Goal: Obtain resource: Download file/media

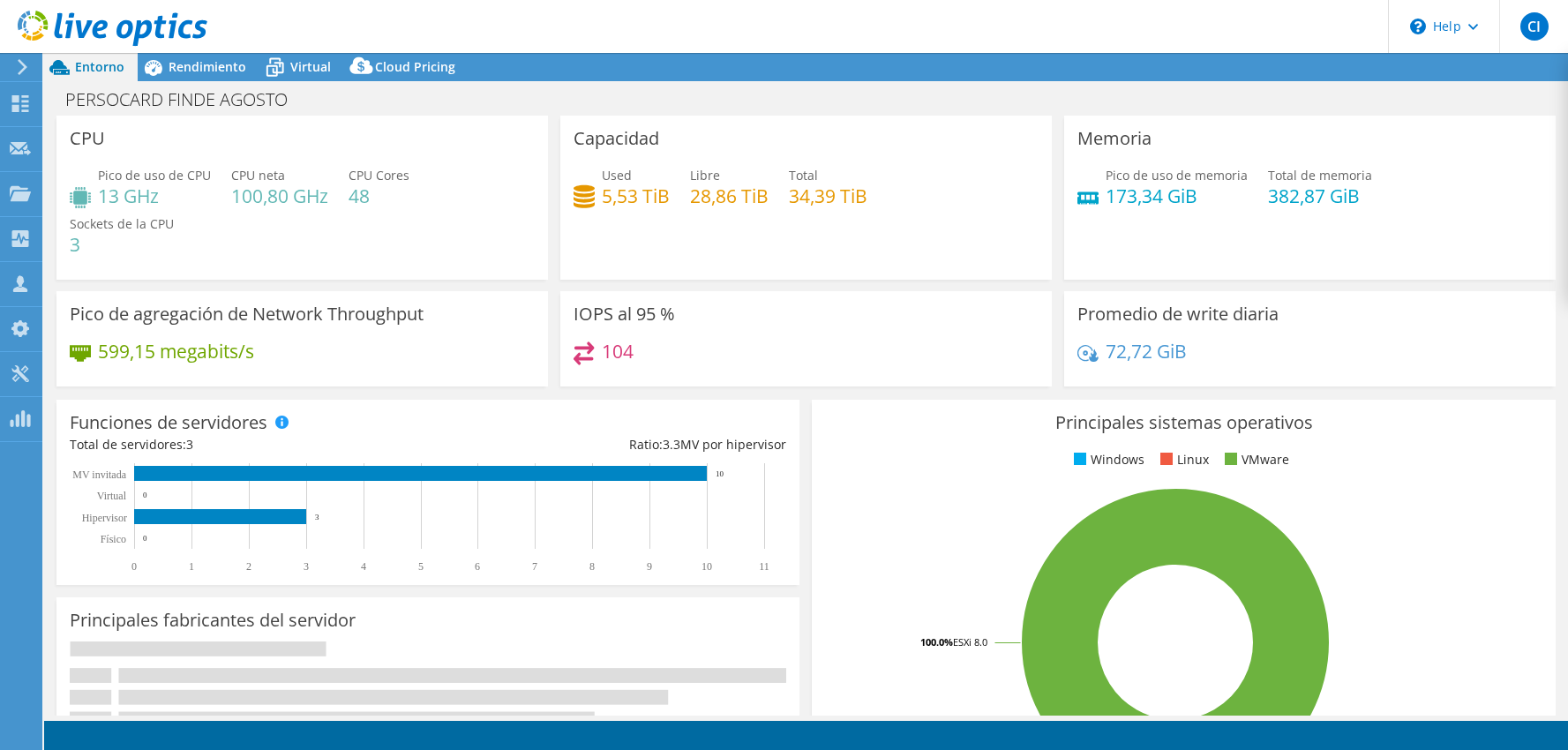
select select "USD"
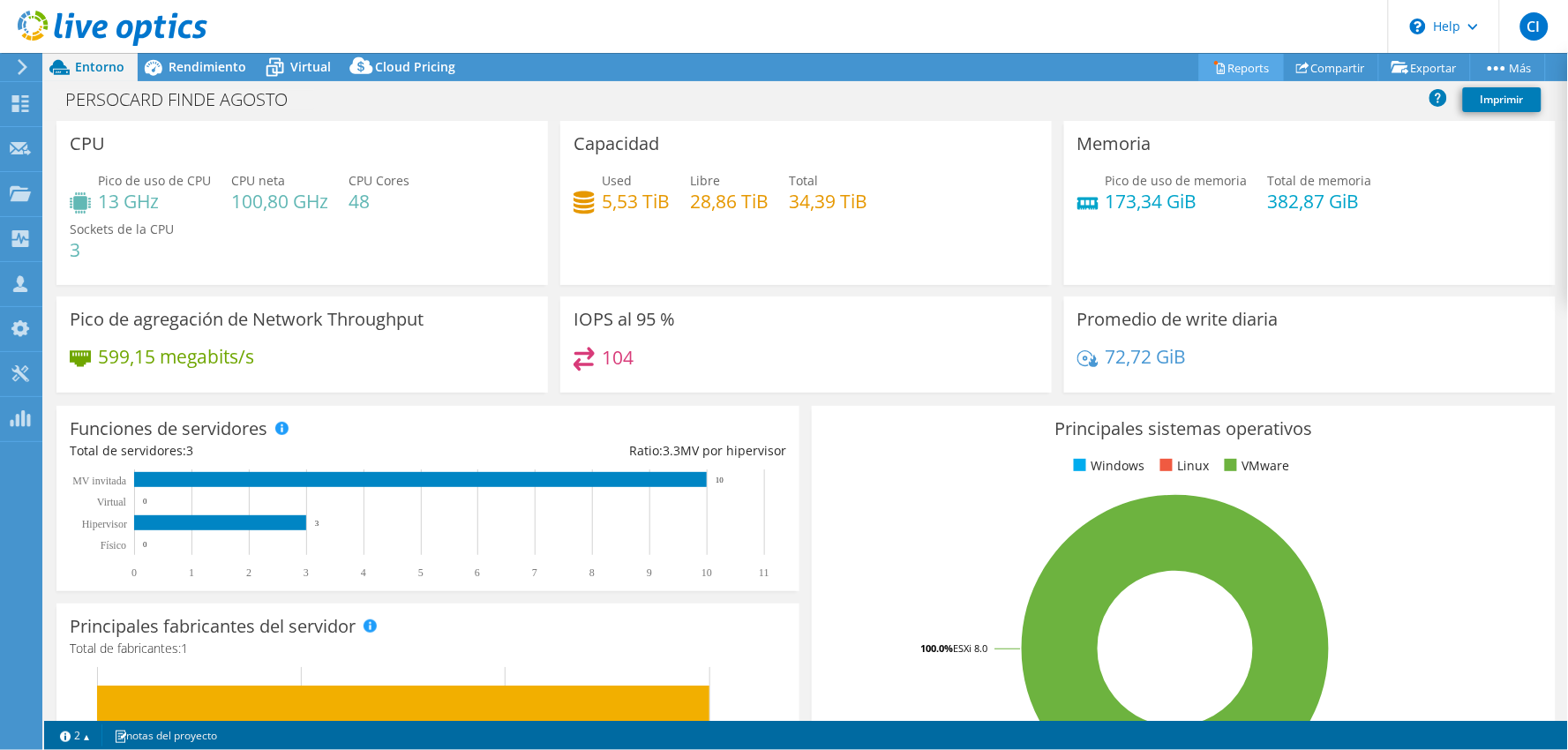
click at [1231, 65] on link "Reports" at bounding box center [1242, 68] width 85 height 27
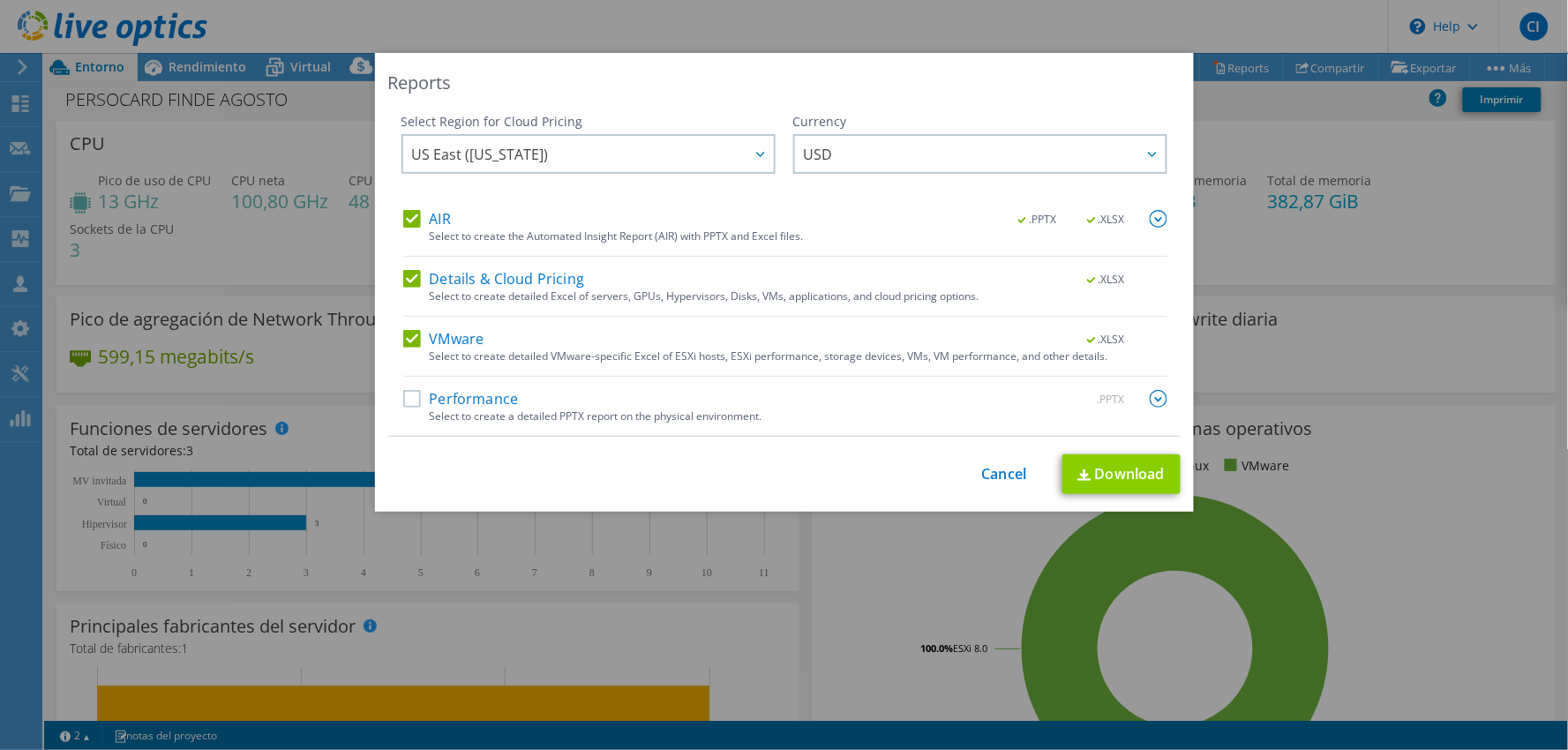
drag, startPoint x: 1142, startPoint y: 496, endPoint x: 1148, endPoint y: 488, distance: 10.0
click at [1143, 497] on div "Reports Select Region for Cloud Pricing Asia Pacific ([GEOGRAPHIC_DATA]) [GEOGR…" at bounding box center [784, 282] width 819 height 459
drag, startPoint x: 1147, startPoint y: 473, endPoint x: 1139, endPoint y: 480, distance: 10.6
click at [1145, 473] on link "Download" at bounding box center [1121, 474] width 118 height 40
click at [957, 101] on div "Reports Select Region for Cloud Pricing Asia Pacific ([GEOGRAPHIC_DATA]) [GEOGR…" at bounding box center [784, 282] width 819 height 459
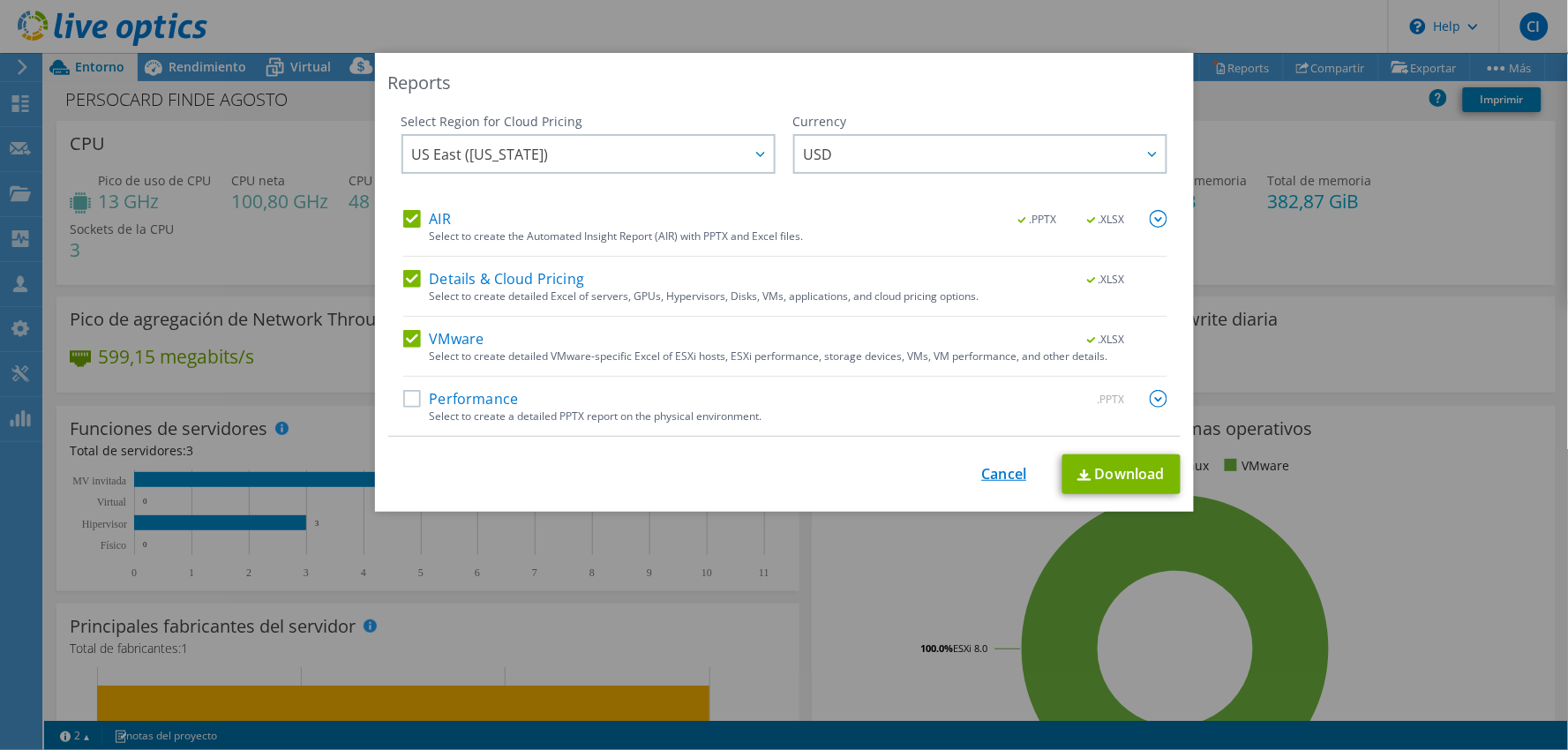
click at [986, 471] on link "Cancel" at bounding box center [1005, 474] width 45 height 17
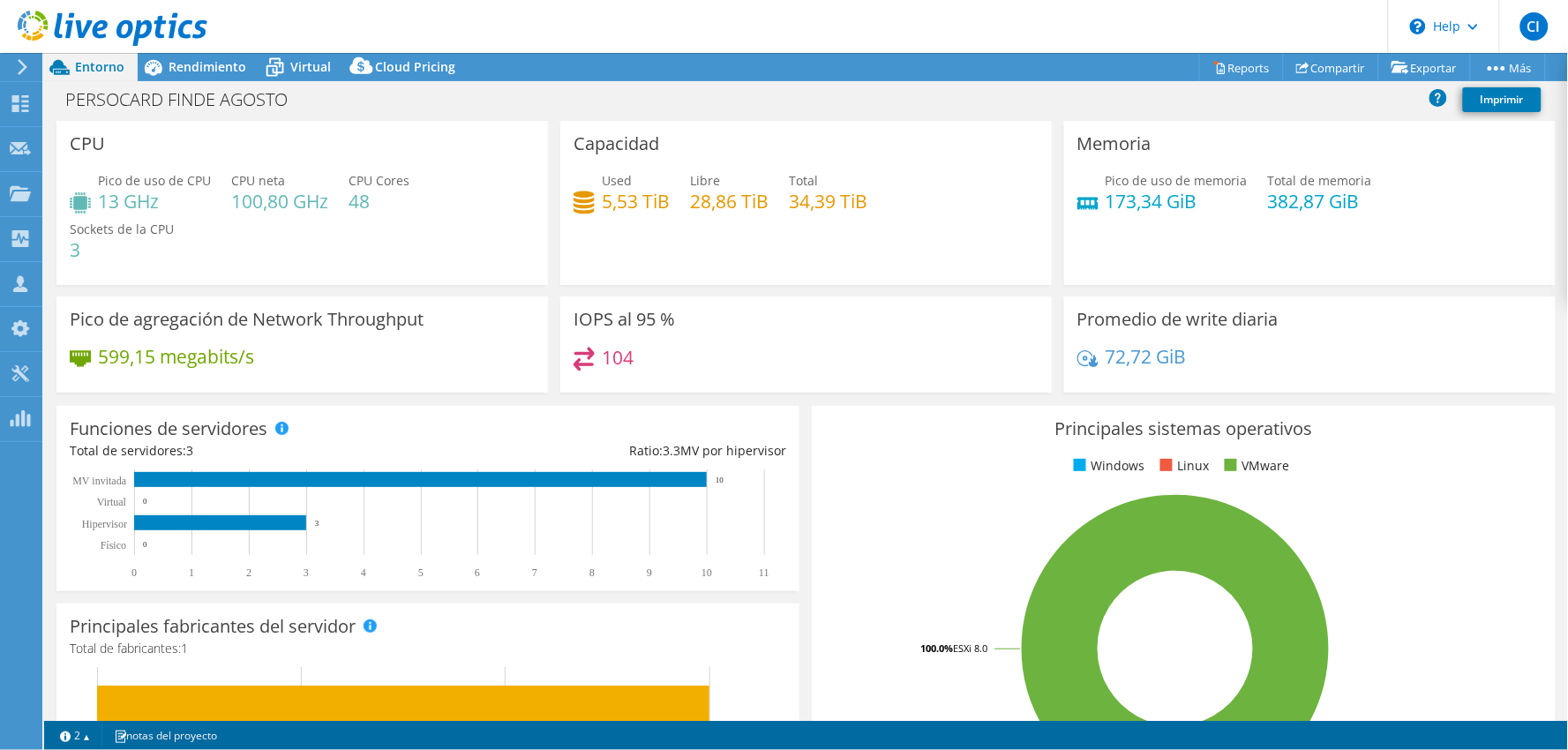
click at [1222, 245] on div "Memoria Pico de uso de memoria 173,34 GiB Total de memoria 382,87 GiB" at bounding box center [1309, 203] width 491 height 164
click at [232, 67] on span "Rendimiento" at bounding box center [207, 67] width 77 height 17
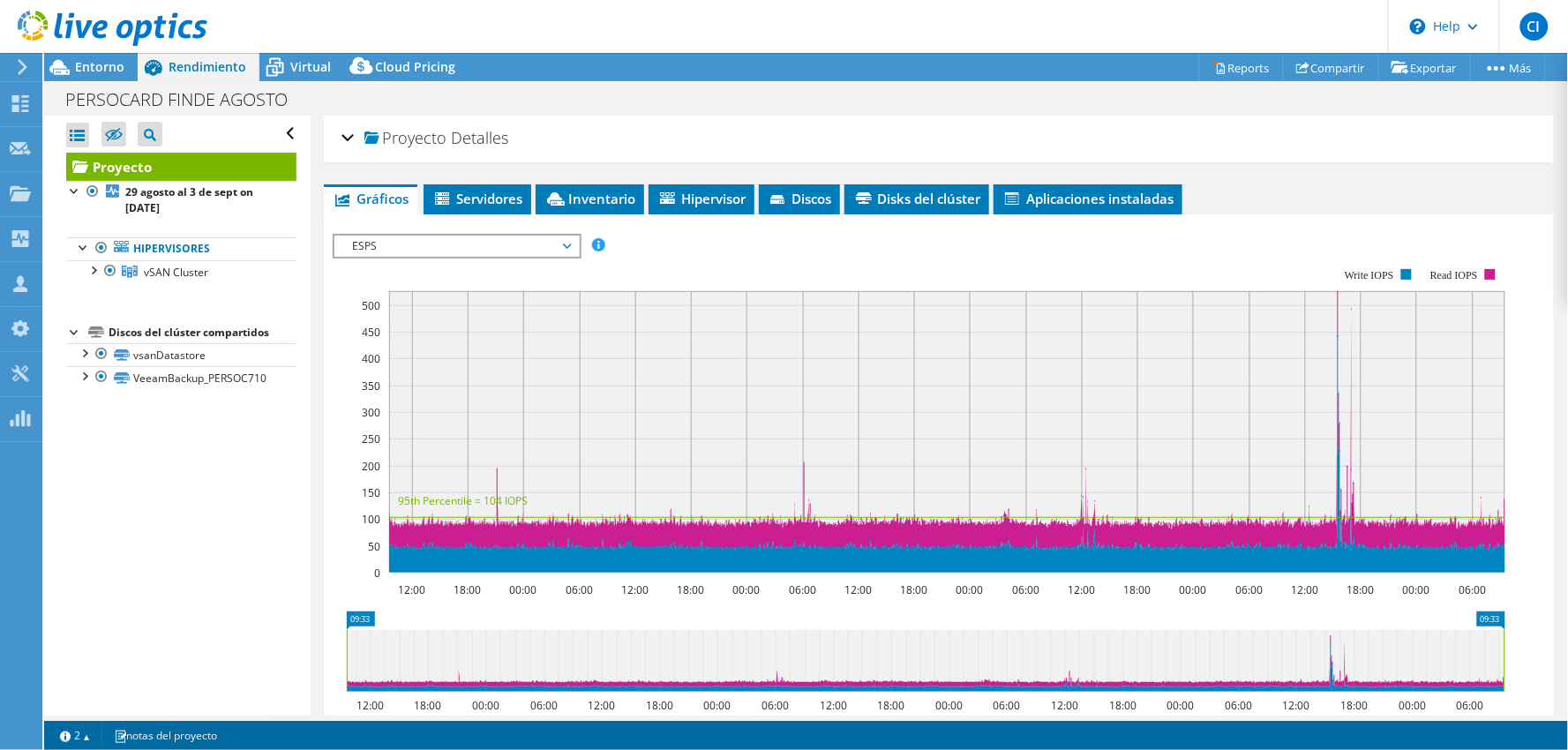
click at [418, 225] on div "ESPS Disk Throughput Tamaño de E/S Latencia Profundidad de la cola Porcentaje d…" at bounding box center [938, 531] width 1212 height 612
click at [427, 251] on span "ESPS" at bounding box center [457, 246] width 227 height 22
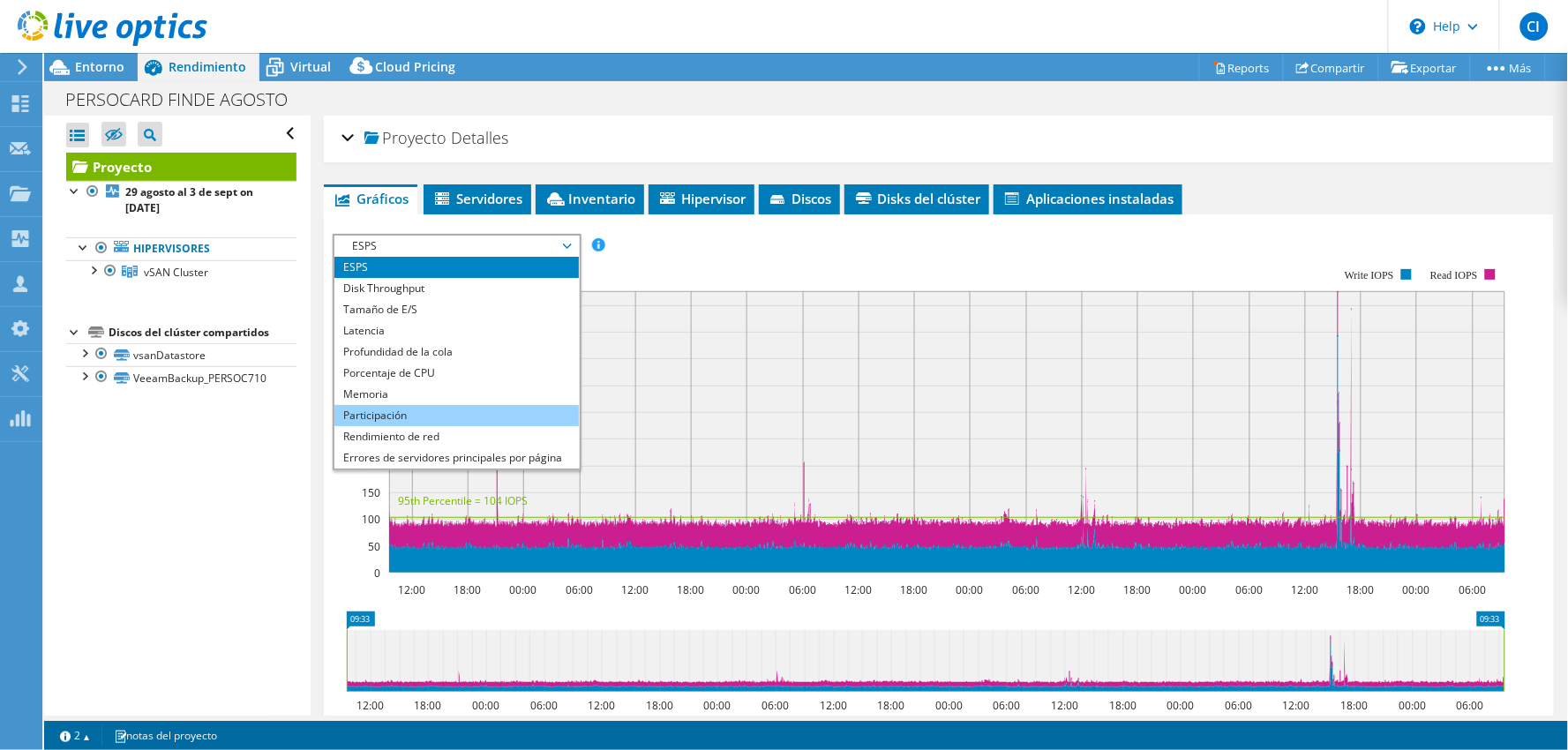
click at [450, 419] on li "Participación" at bounding box center [456, 416] width 244 height 22
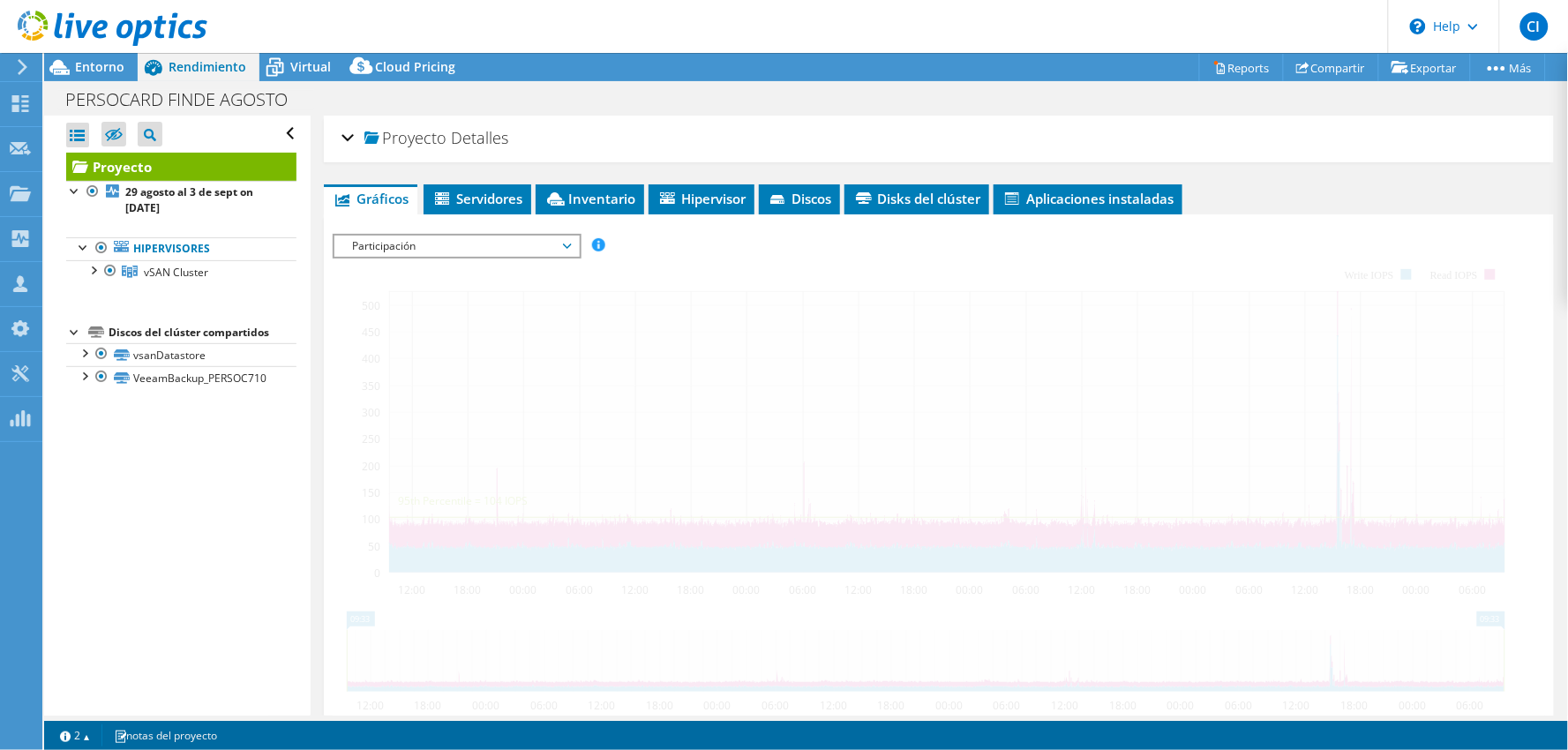
click at [455, 244] on span "Participación" at bounding box center [457, 246] width 227 height 22
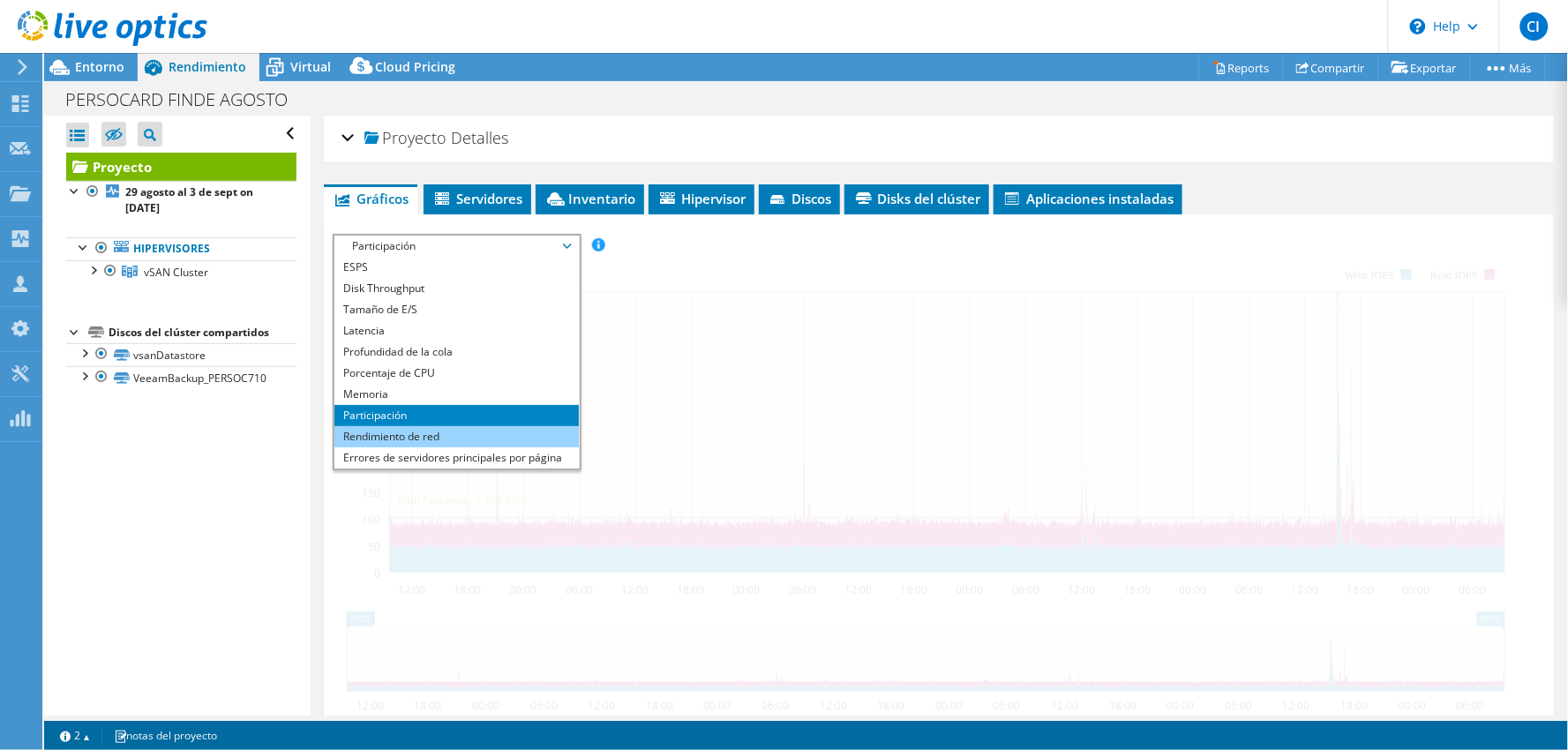
click at [419, 428] on li "Rendimiento de red" at bounding box center [456, 437] width 244 height 22
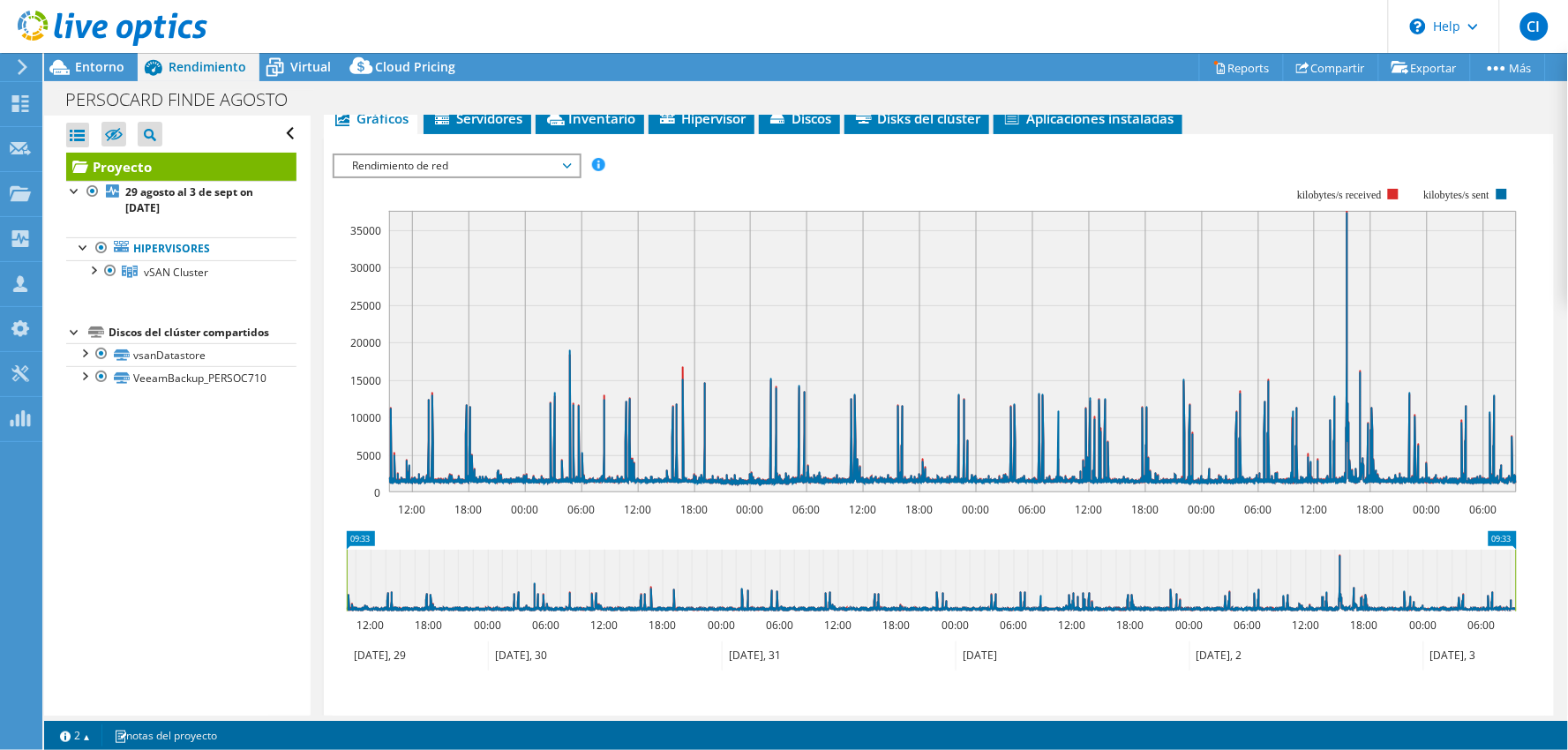
scroll to position [98, 0]
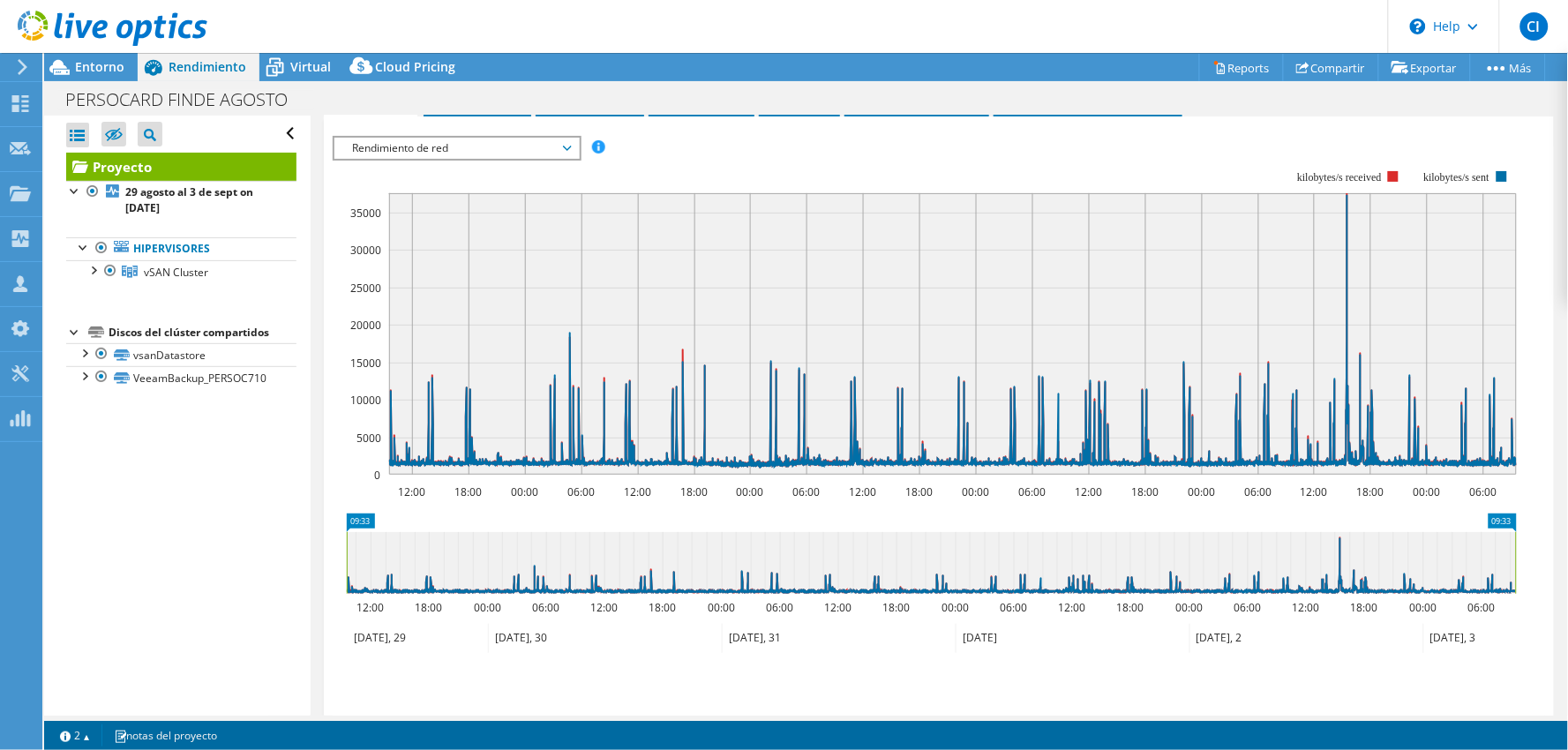
click at [419, 142] on span "Rendimiento de red" at bounding box center [457, 149] width 227 height 22
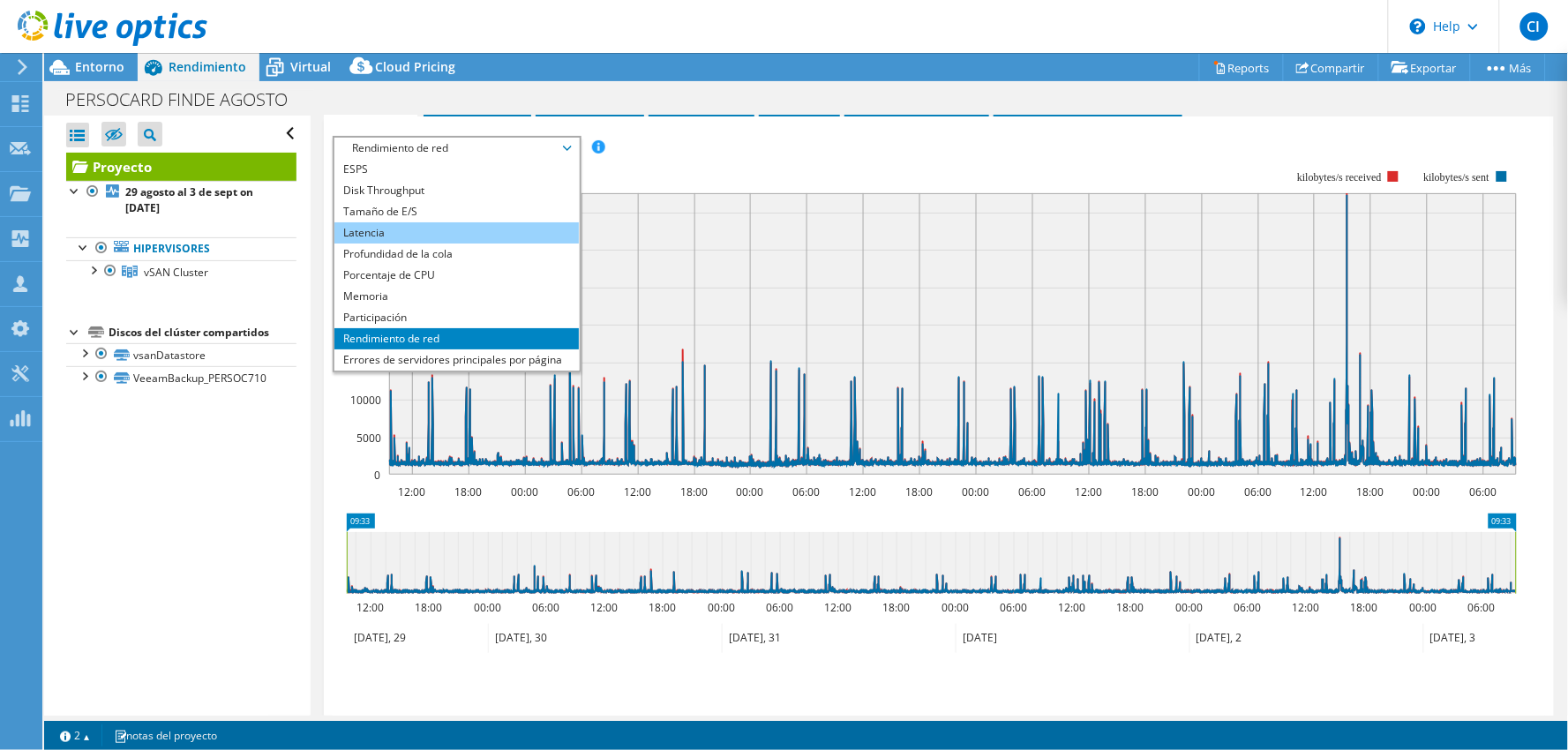
click at [403, 225] on li "Latencia" at bounding box center [456, 233] width 244 height 22
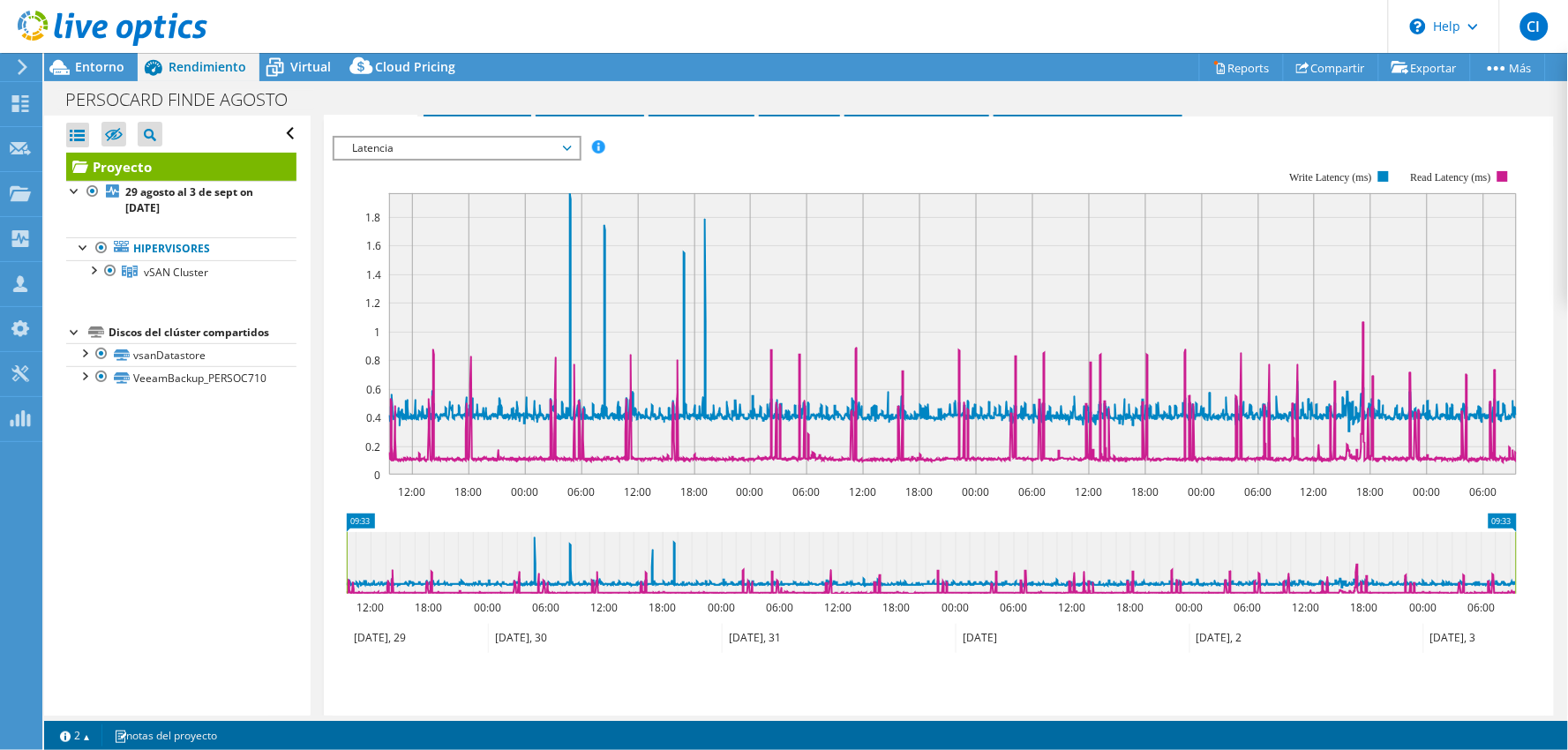
click at [413, 145] on span "Latencia" at bounding box center [457, 149] width 227 height 22
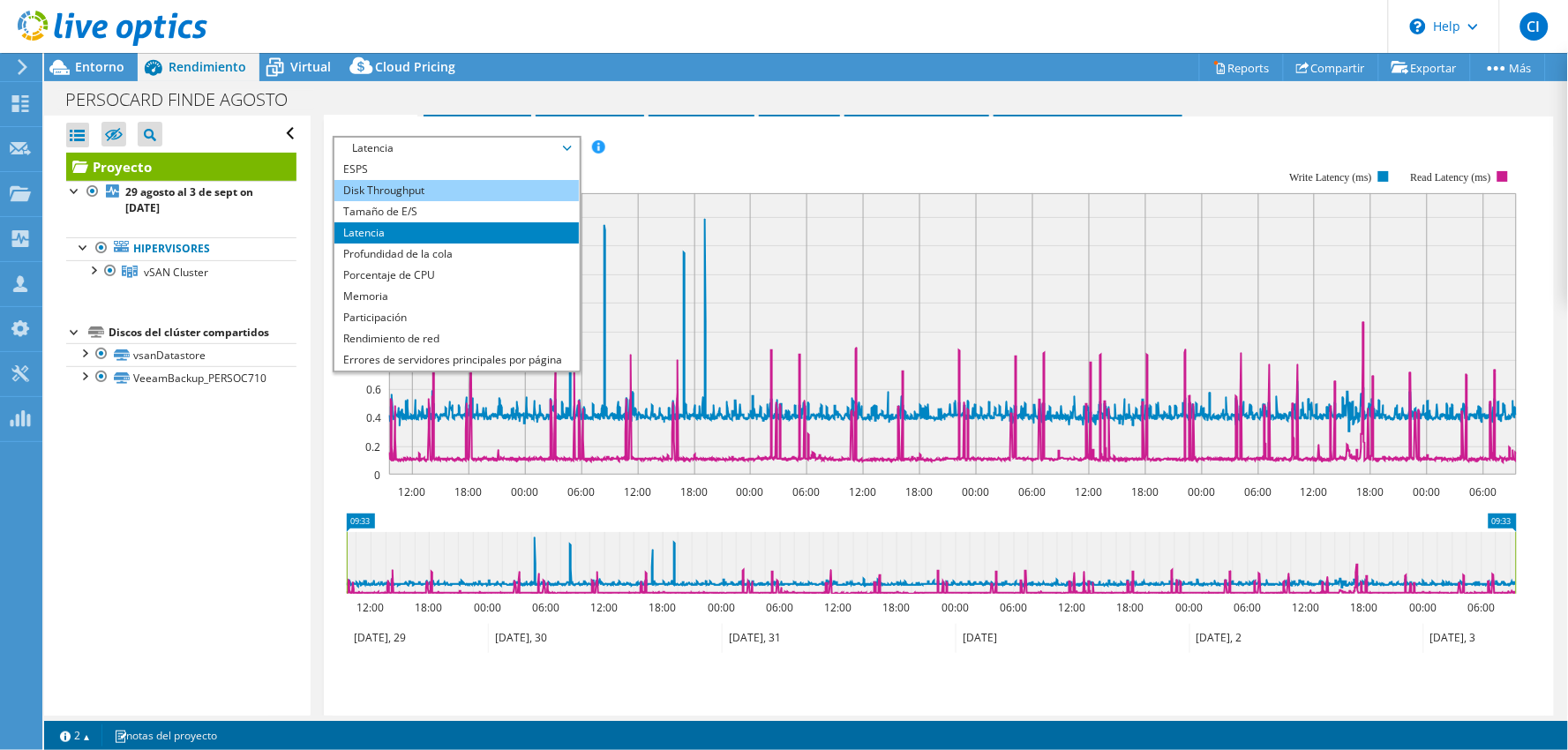
click at [428, 191] on li "Disk Throughput" at bounding box center [456, 191] width 244 height 22
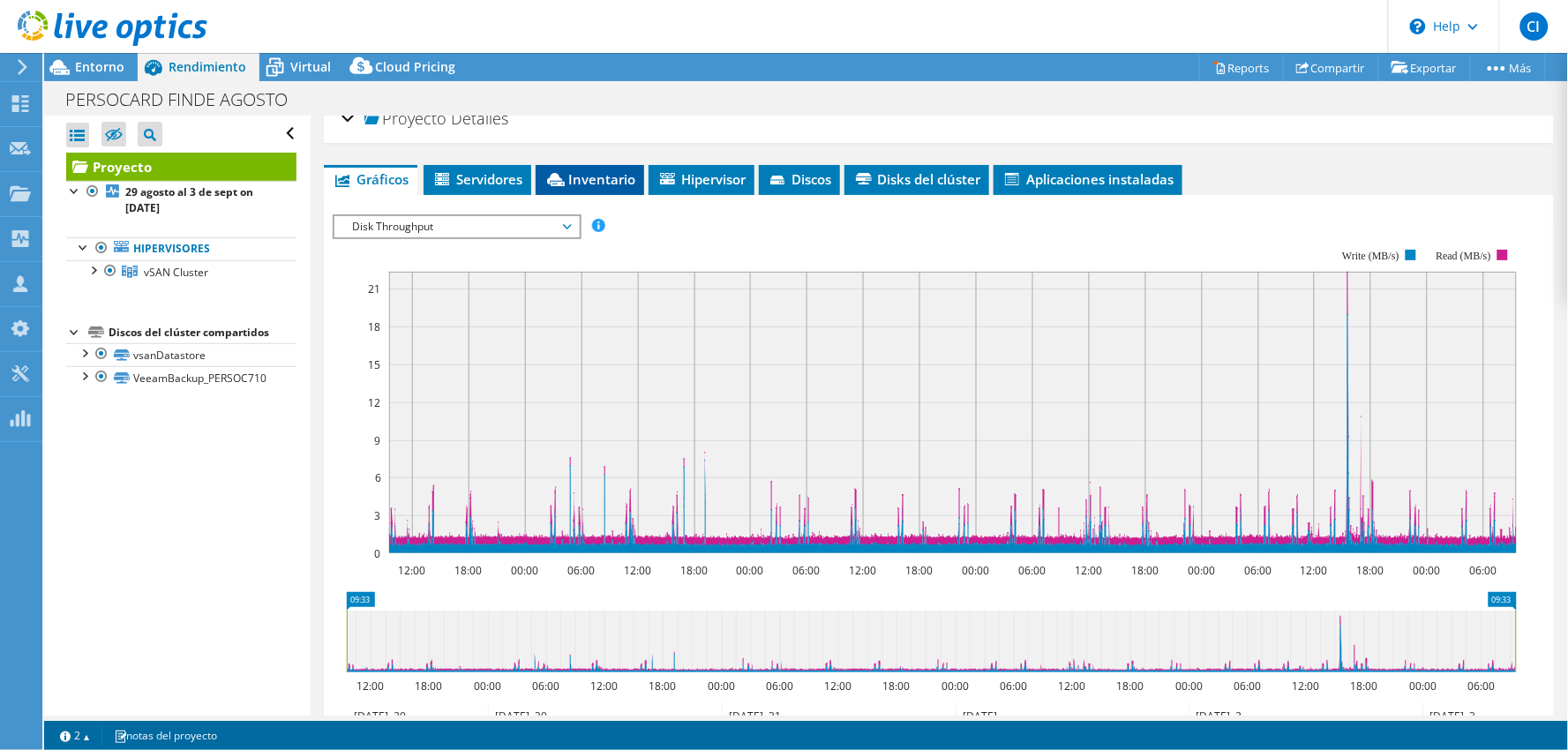
scroll to position [0, 0]
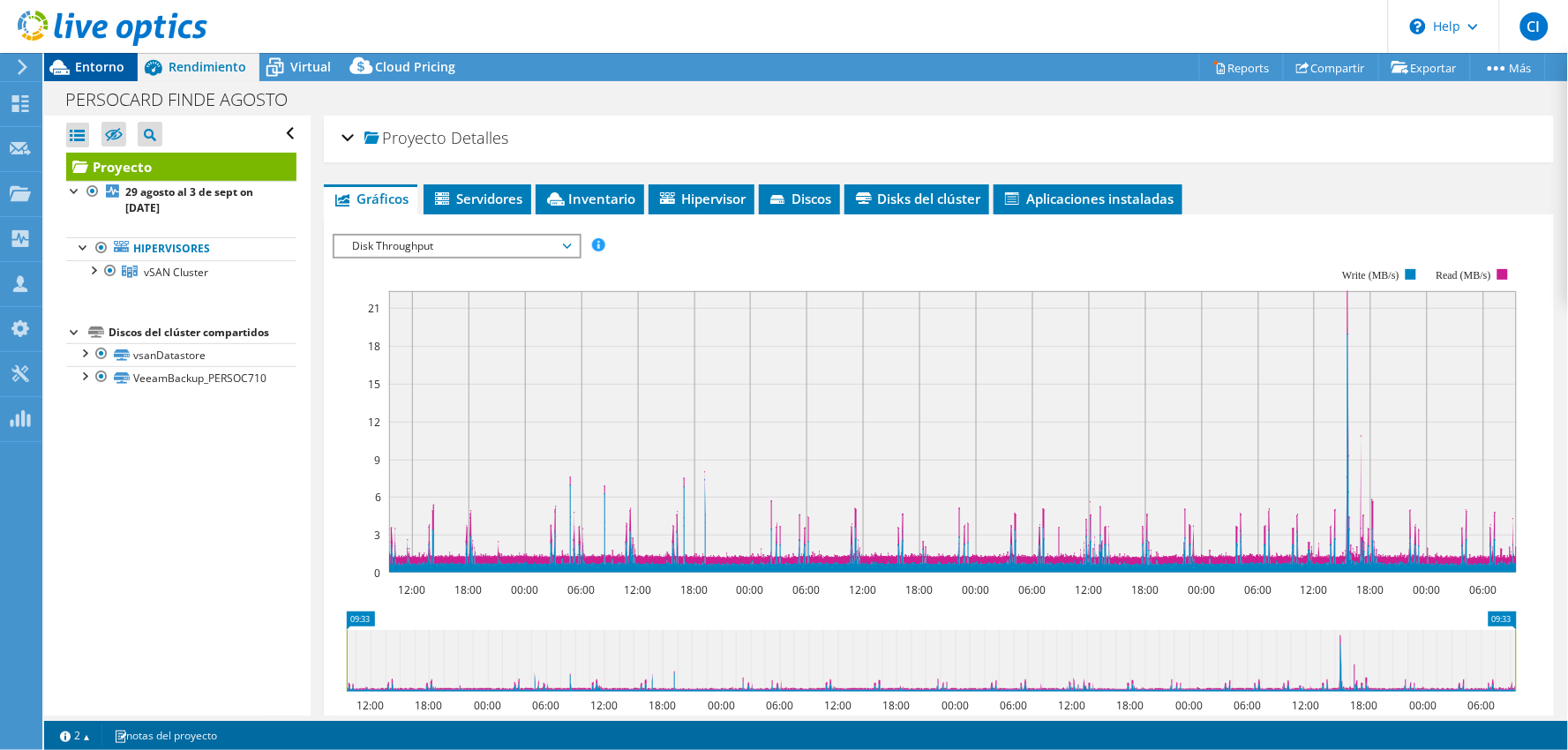
click at [102, 69] on span "Entorno" at bounding box center [99, 67] width 50 height 17
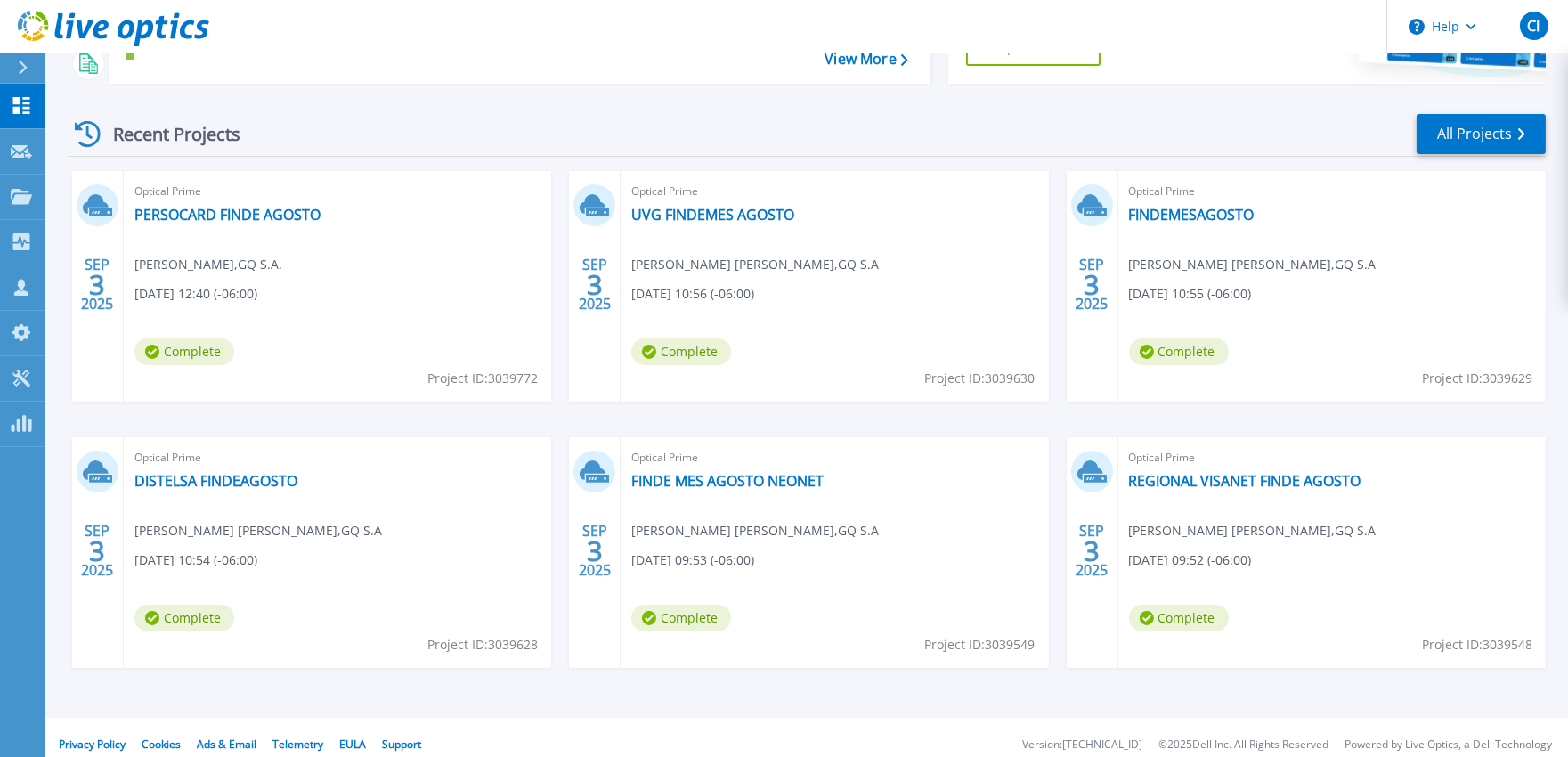
scroll to position [230, 0]
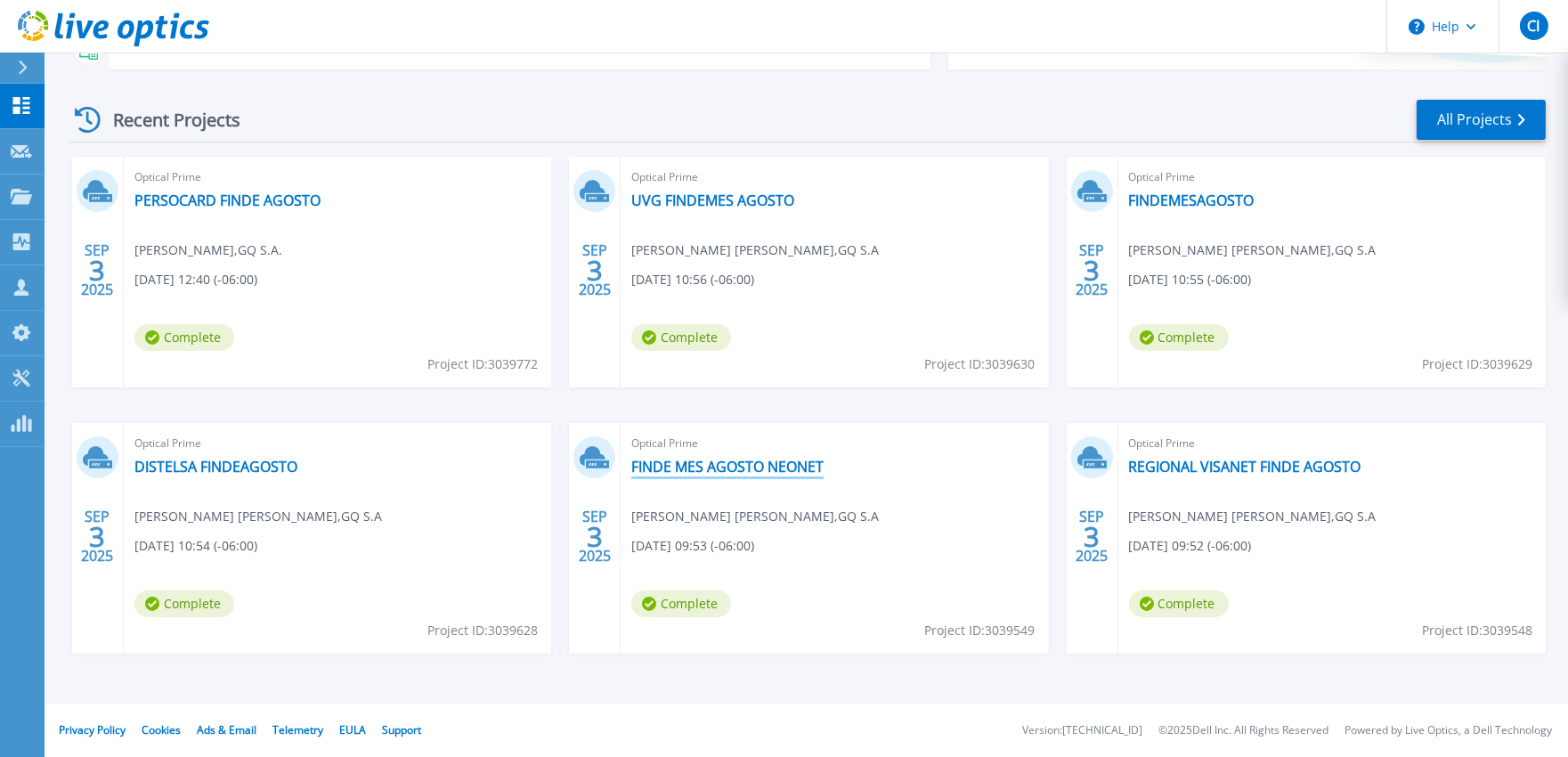
click at [741, 465] on link "FINDE MES AGOSTO NEONET" at bounding box center [728, 467] width 193 height 18
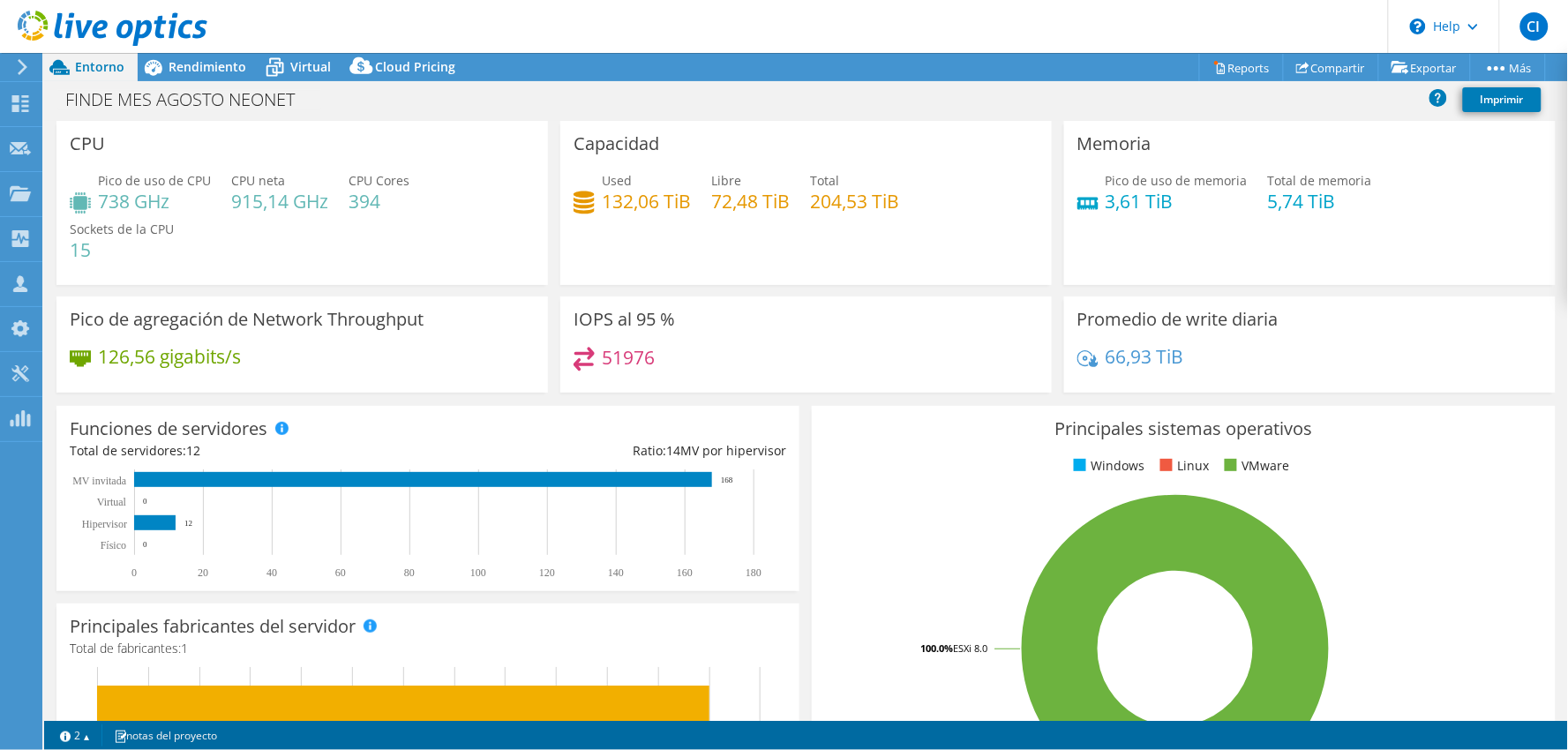
click at [189, 56] on div at bounding box center [104, 30] width 207 height 59
click at [197, 69] on span "Rendimiento" at bounding box center [207, 67] width 77 height 17
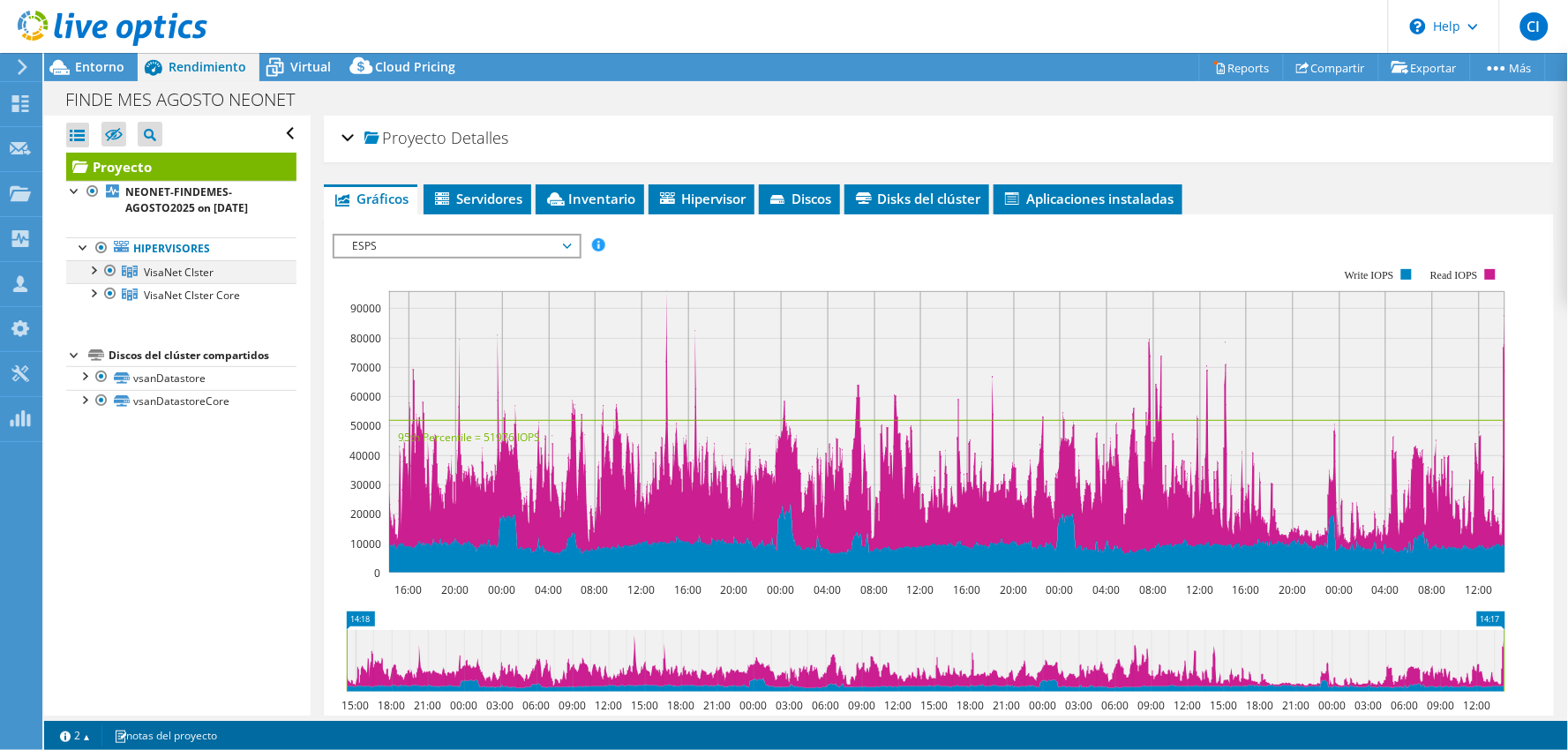
click at [97, 268] on div at bounding box center [93, 270] width 18 height 18
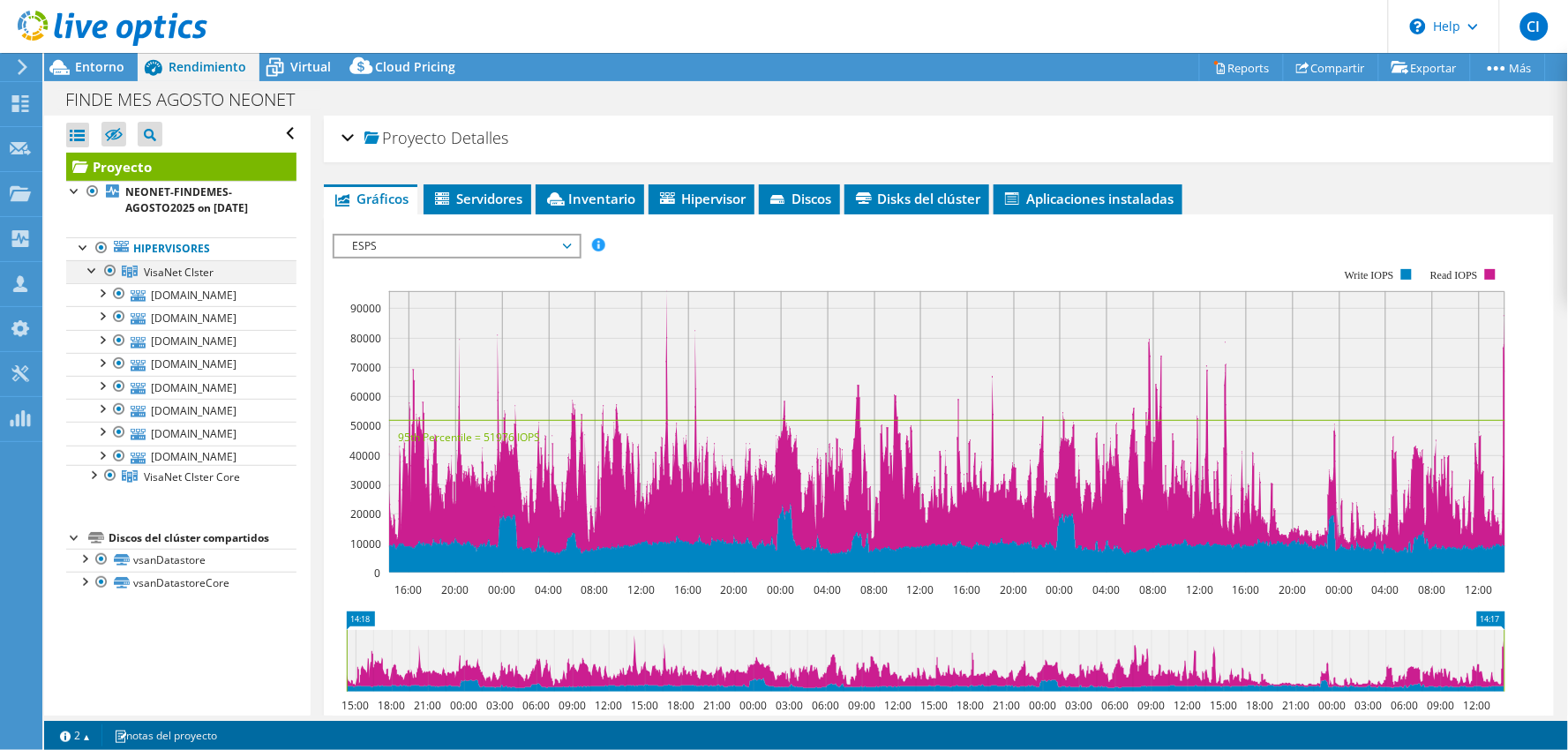
click at [96, 267] on div at bounding box center [93, 270] width 18 height 18
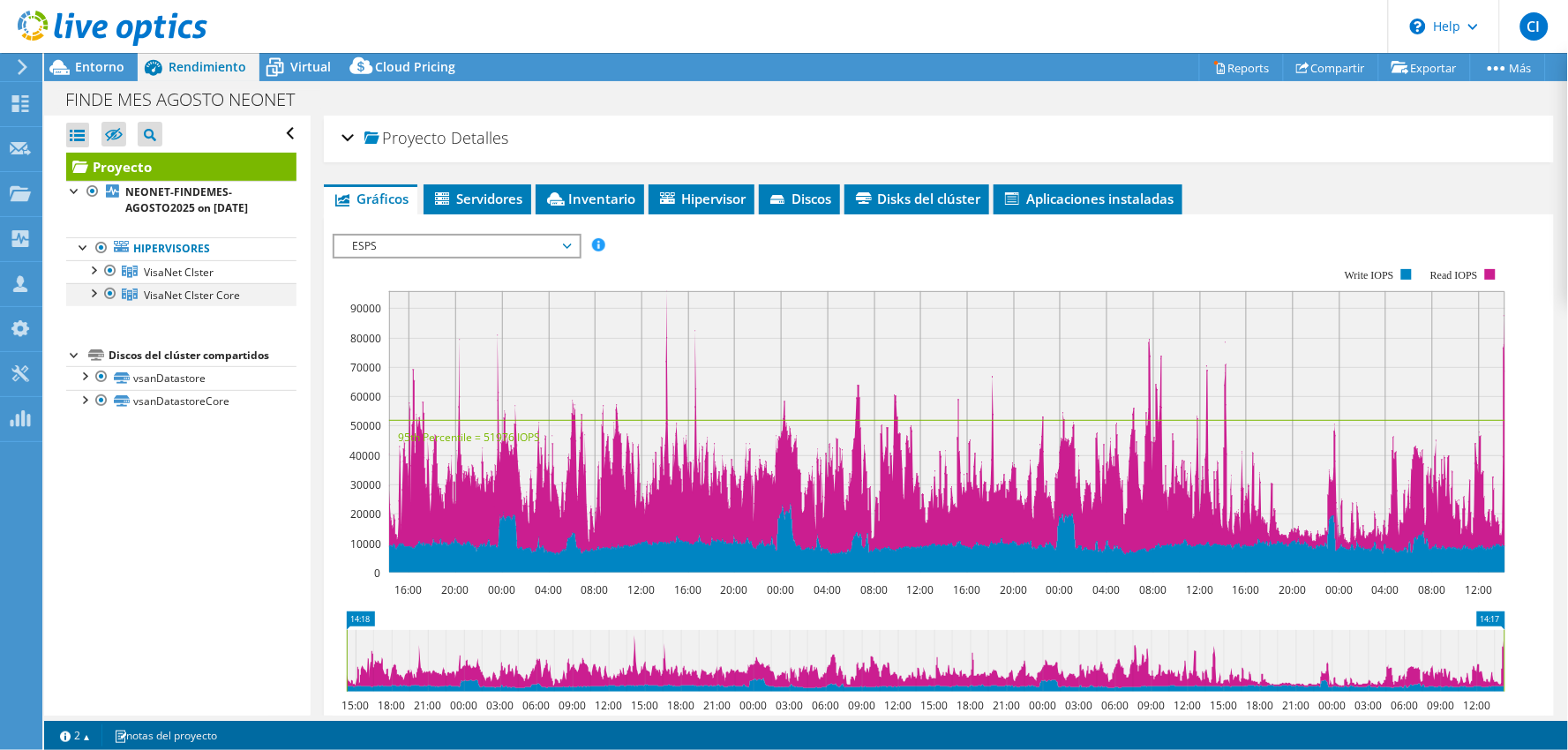
click at [109, 298] on div at bounding box center [111, 294] width 18 height 22
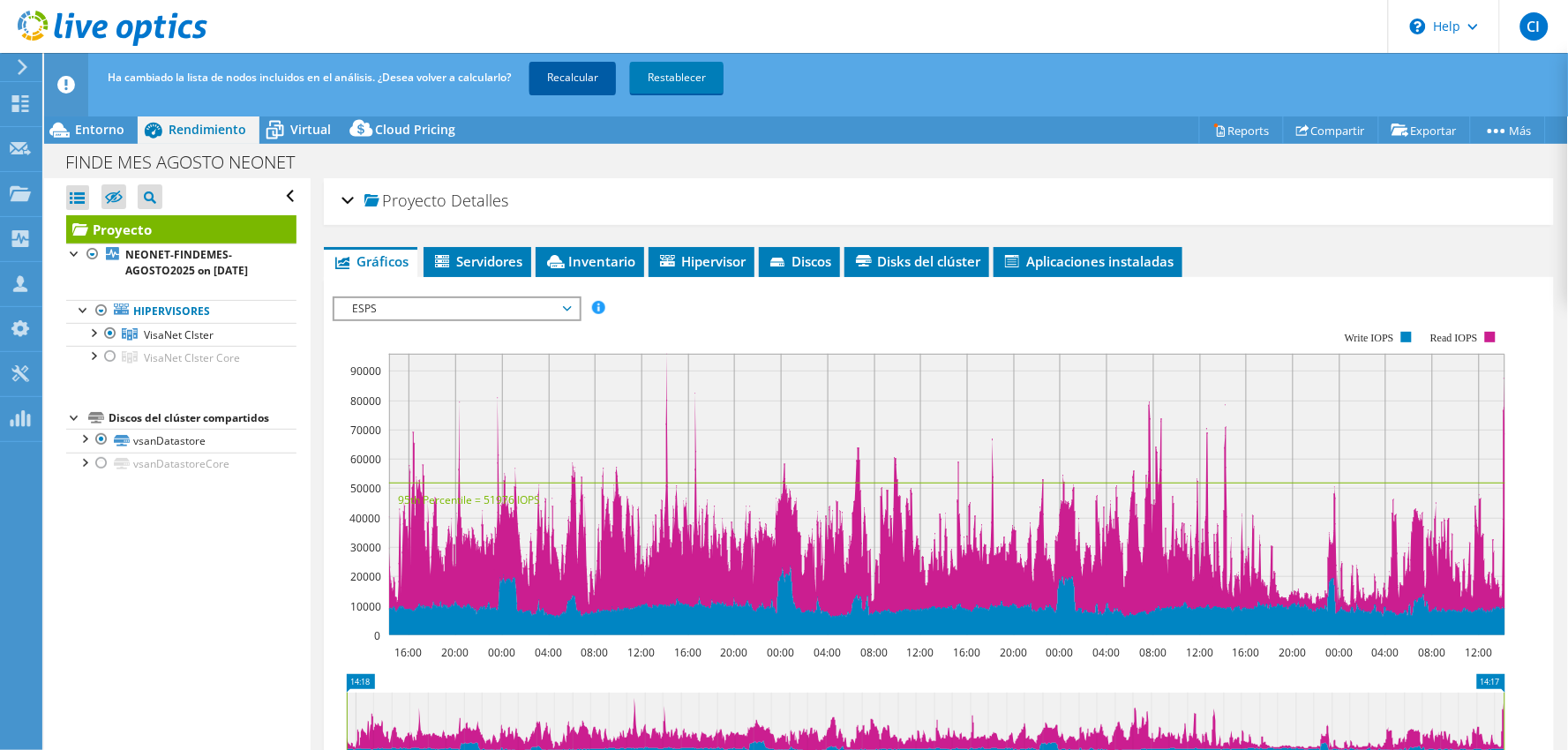
click at [598, 88] on link "Recalcular" at bounding box center [573, 78] width 87 height 32
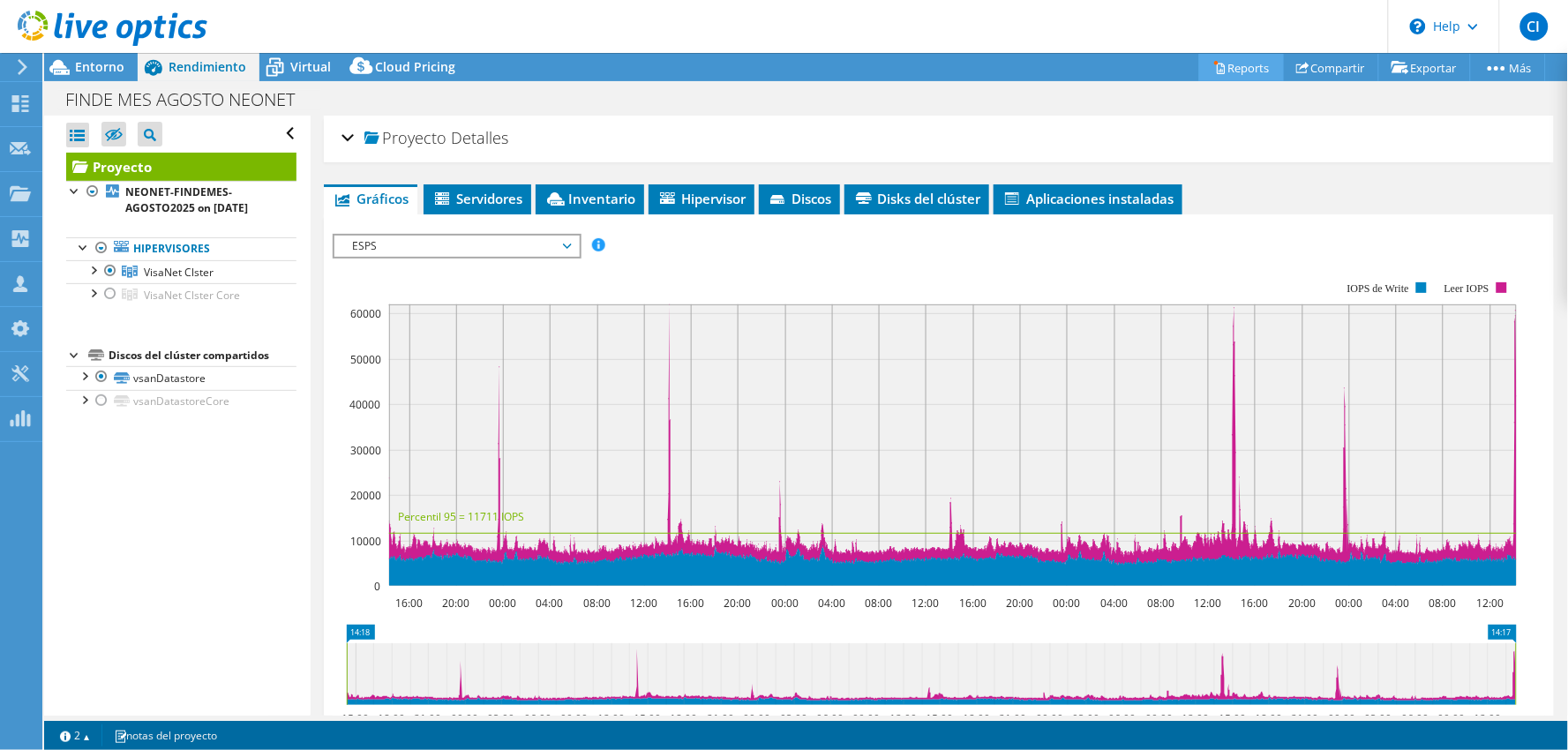
click at [1219, 74] on link "Reports" at bounding box center [1242, 68] width 85 height 27
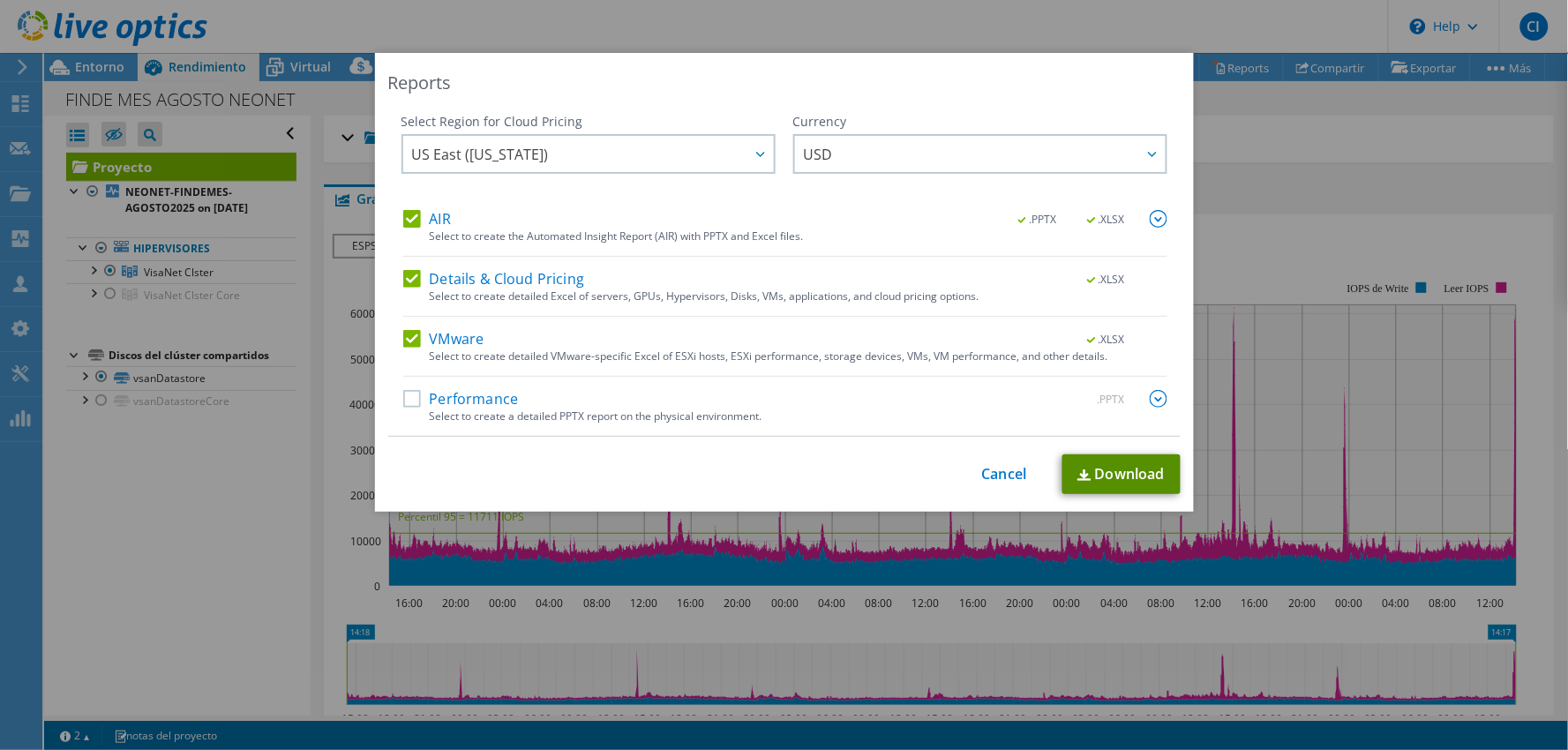
click at [1126, 474] on link "Download" at bounding box center [1121, 474] width 118 height 40
drag, startPoint x: 993, startPoint y: 477, endPoint x: 681, endPoint y: 394, distance: 322.9
click at [993, 475] on link "Cancel" at bounding box center [1005, 474] width 45 height 17
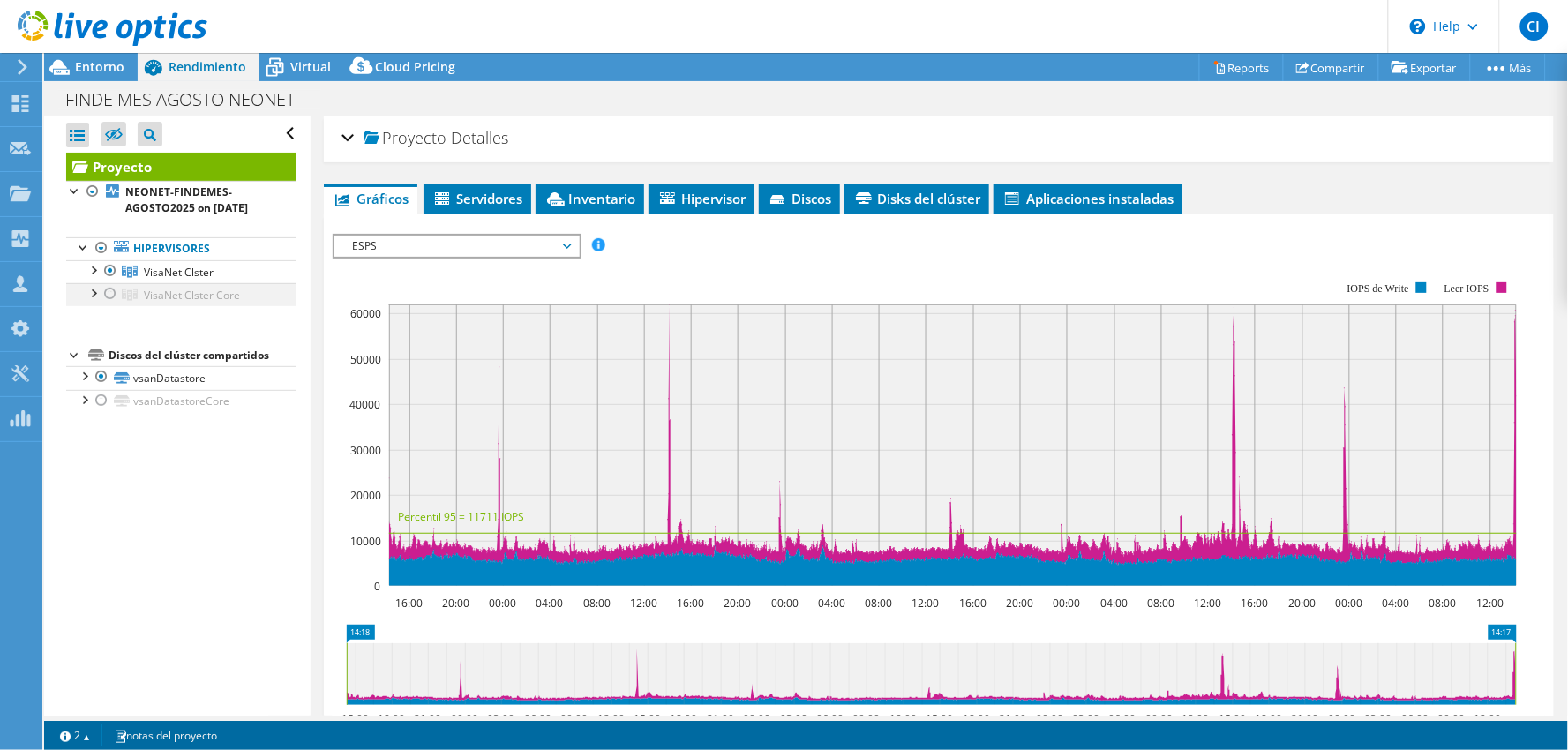
click at [113, 288] on div at bounding box center [111, 294] width 18 height 22
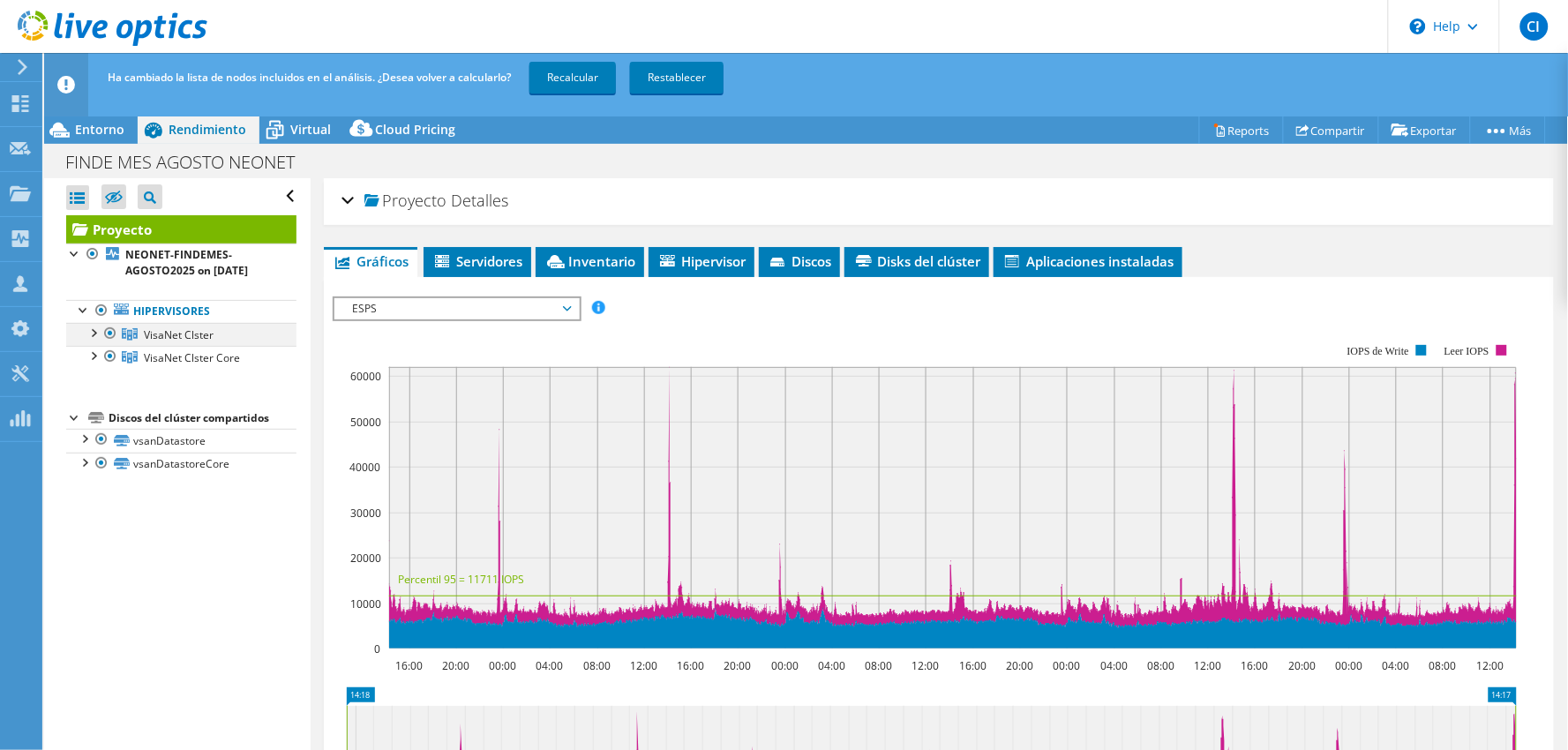
click at [110, 331] on div at bounding box center [111, 334] width 18 height 22
click at [568, 84] on link "Recalcular" at bounding box center [573, 78] width 87 height 32
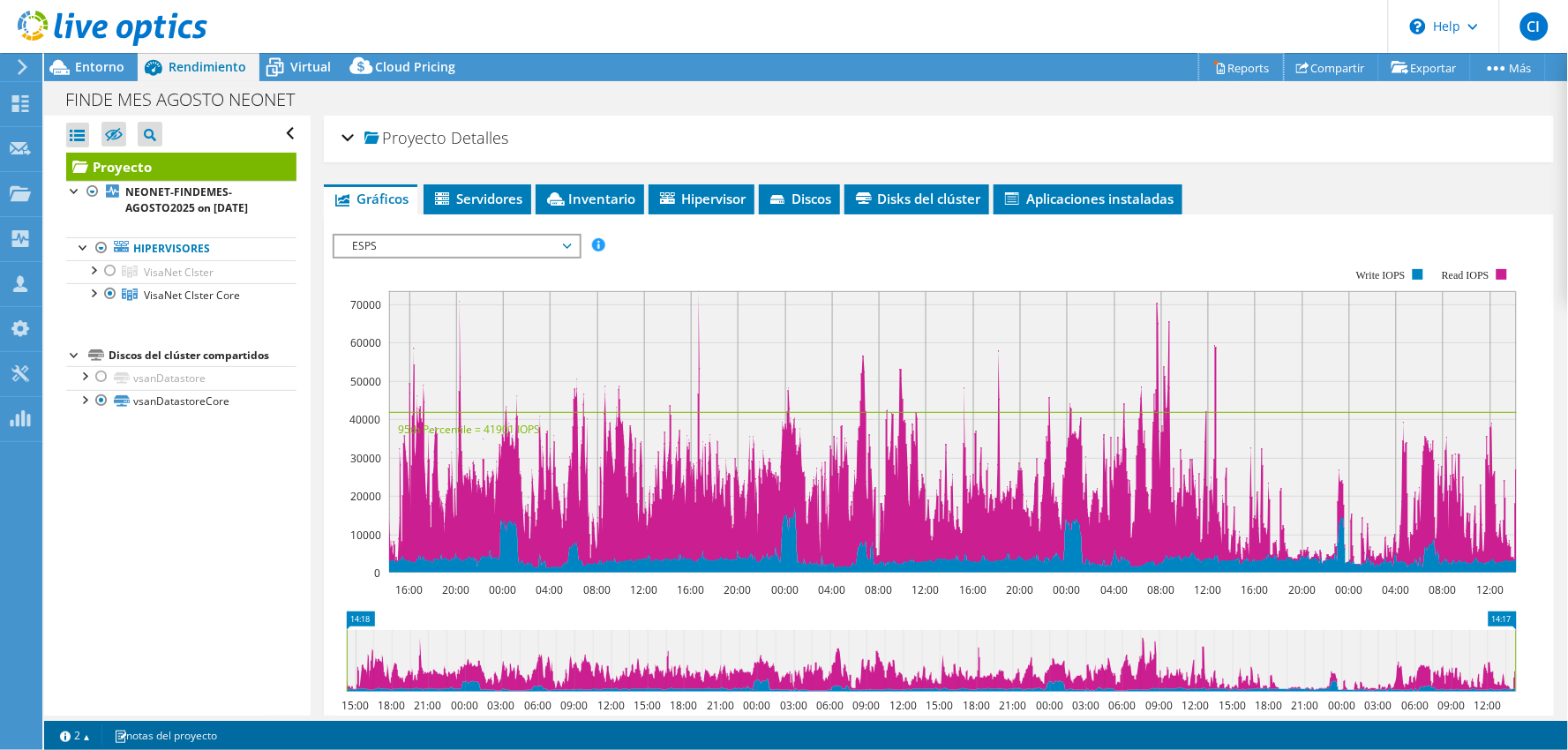
click at [1249, 67] on link "Reports" at bounding box center [1242, 68] width 85 height 27
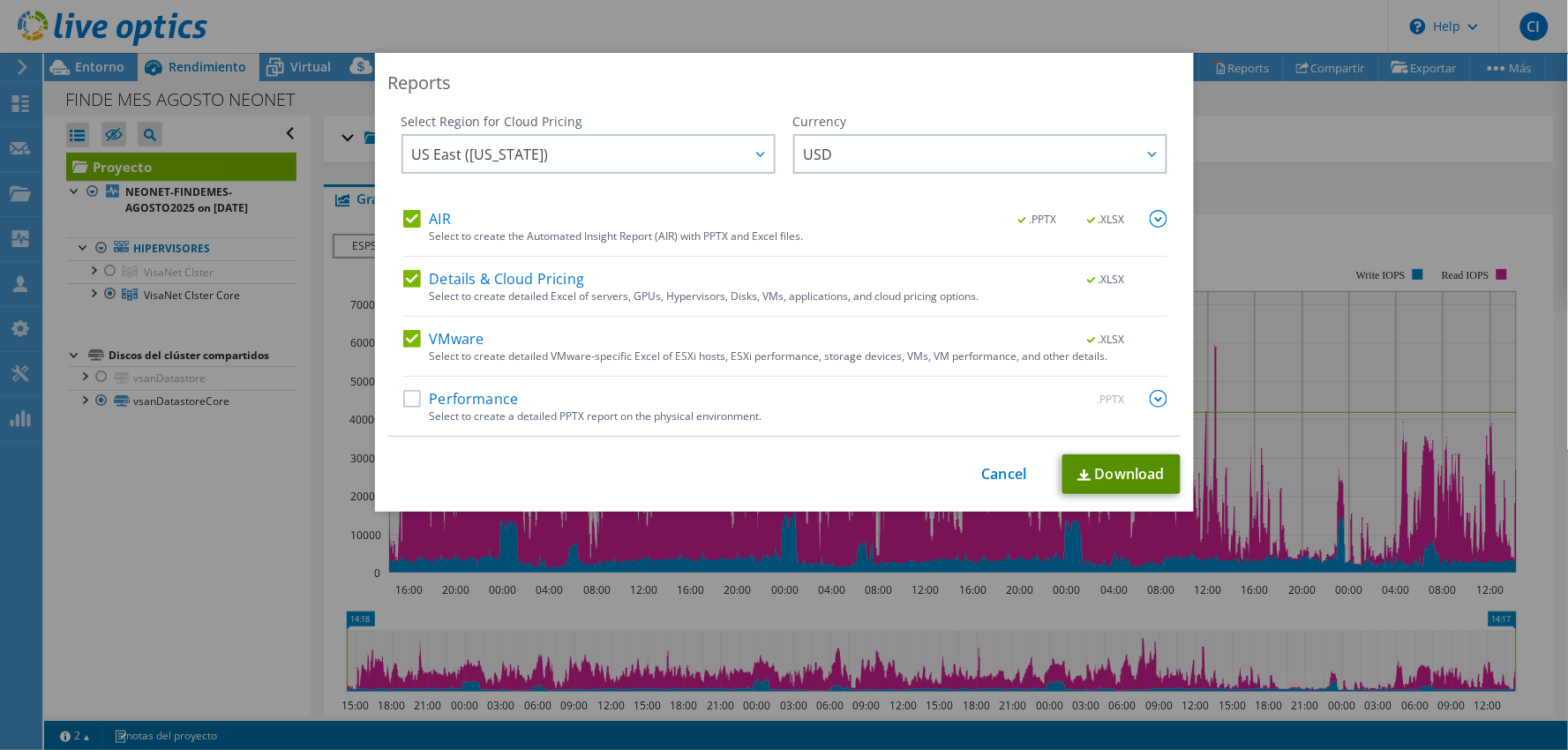
click at [1124, 480] on link "Download" at bounding box center [1121, 474] width 118 height 40
click at [999, 477] on link "Cancel" at bounding box center [1005, 474] width 45 height 17
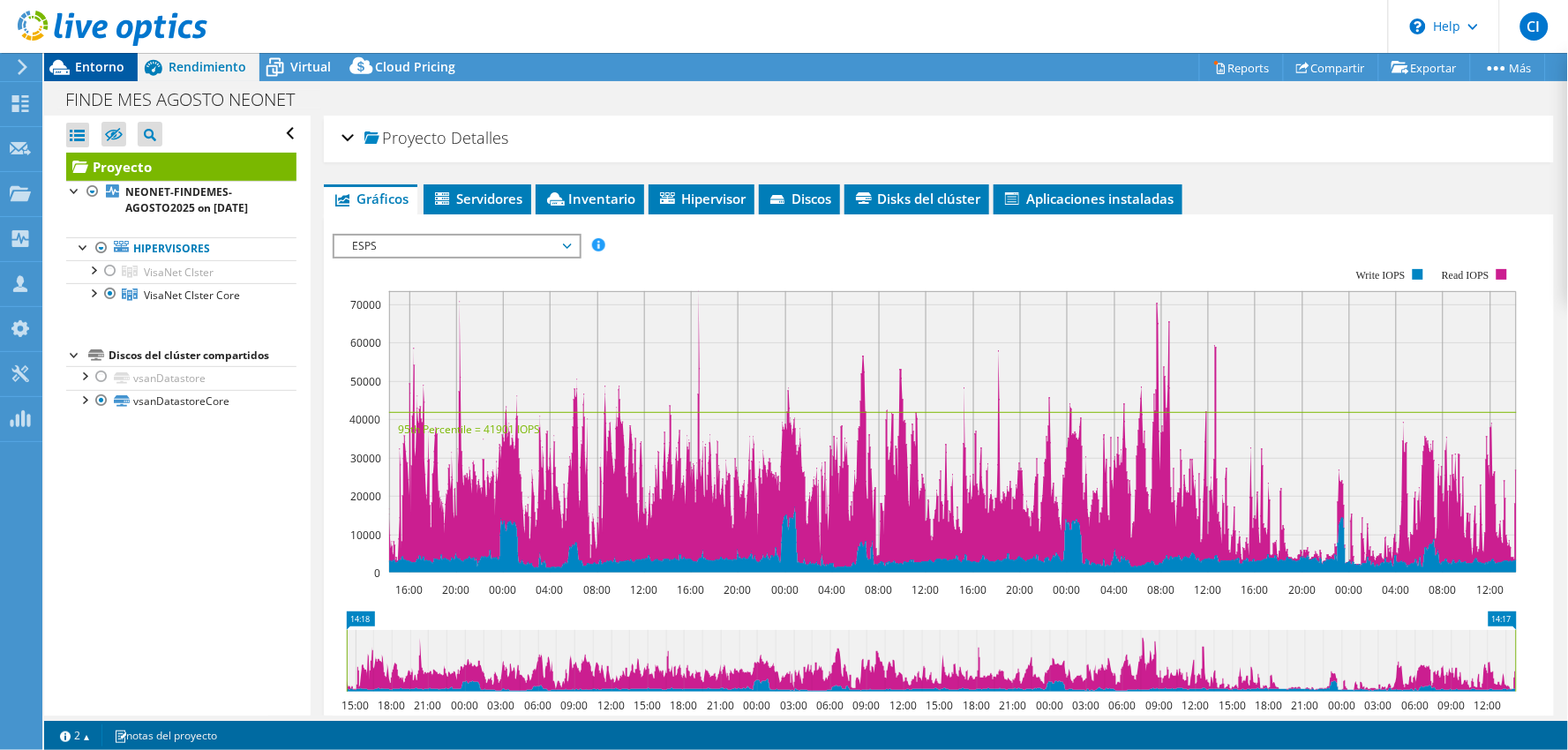
click at [93, 67] on span "Entorno" at bounding box center [99, 67] width 50 height 17
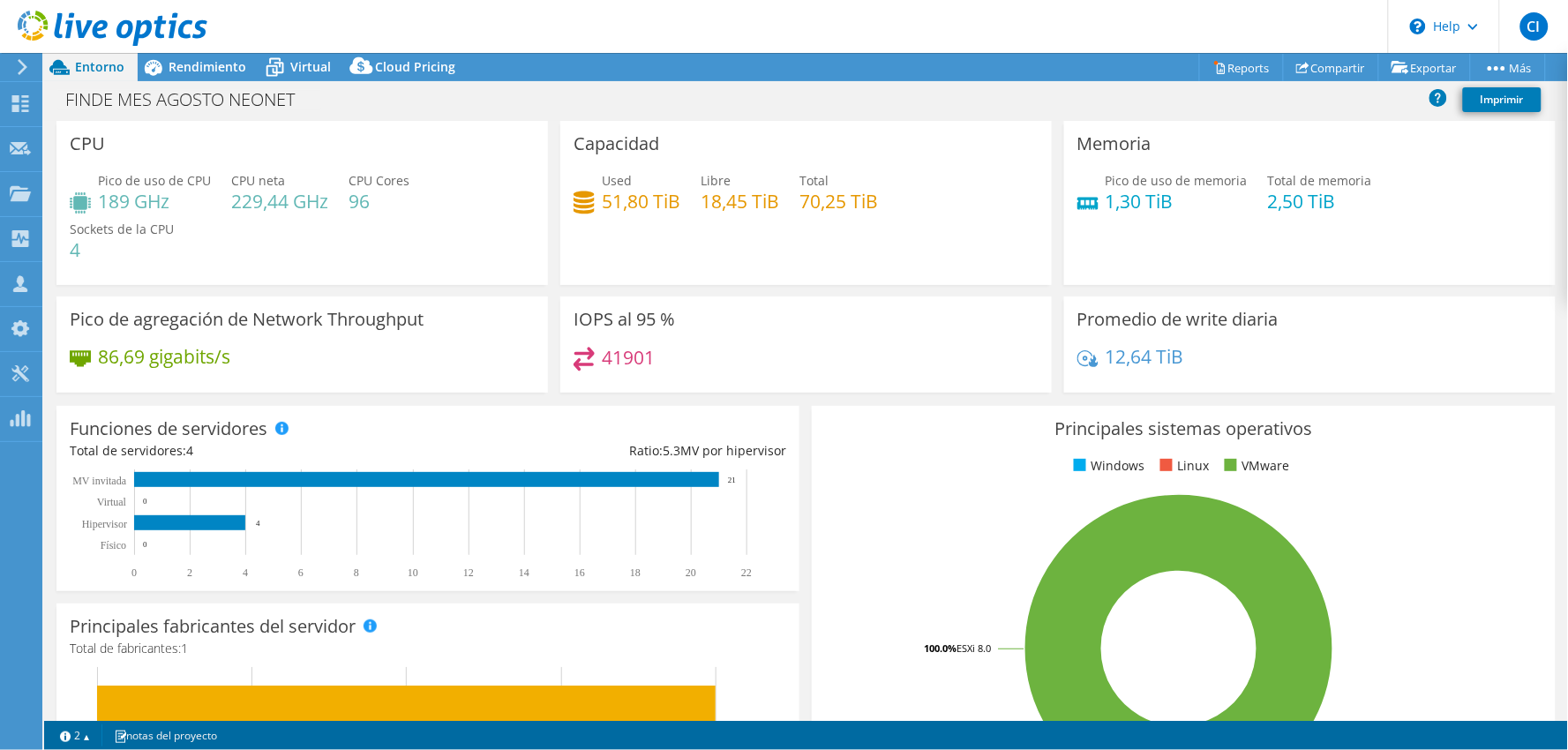
click at [489, 219] on div "Pico de uso de CPU 189 GHz CPU neta 229,44 GHz CPU Cores 96 Sockets de la CPU 4" at bounding box center [302, 224] width 465 height 106
click at [213, 72] on span "Rendimiento" at bounding box center [207, 67] width 77 height 17
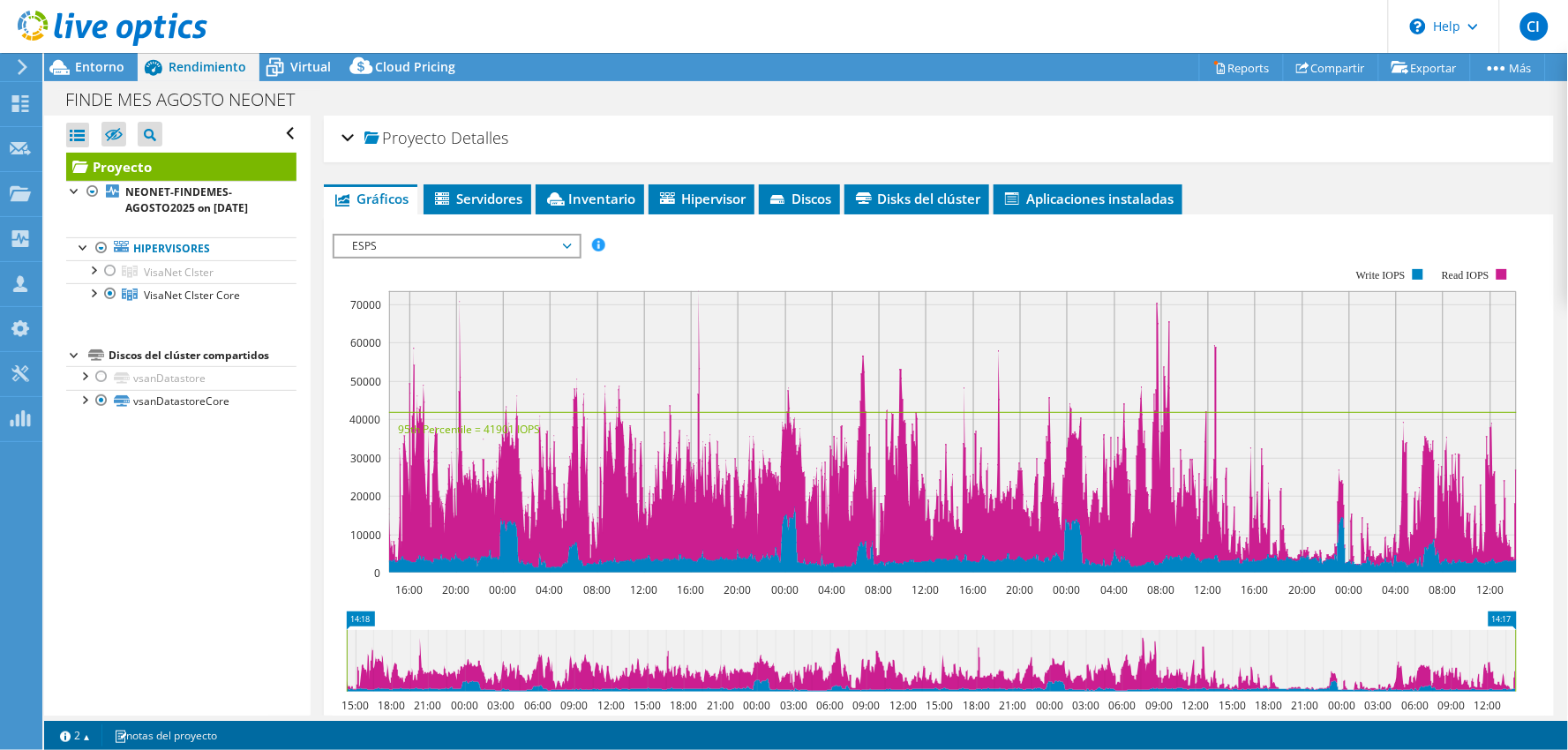
click at [416, 235] on span "ESPS" at bounding box center [457, 246] width 227 height 22
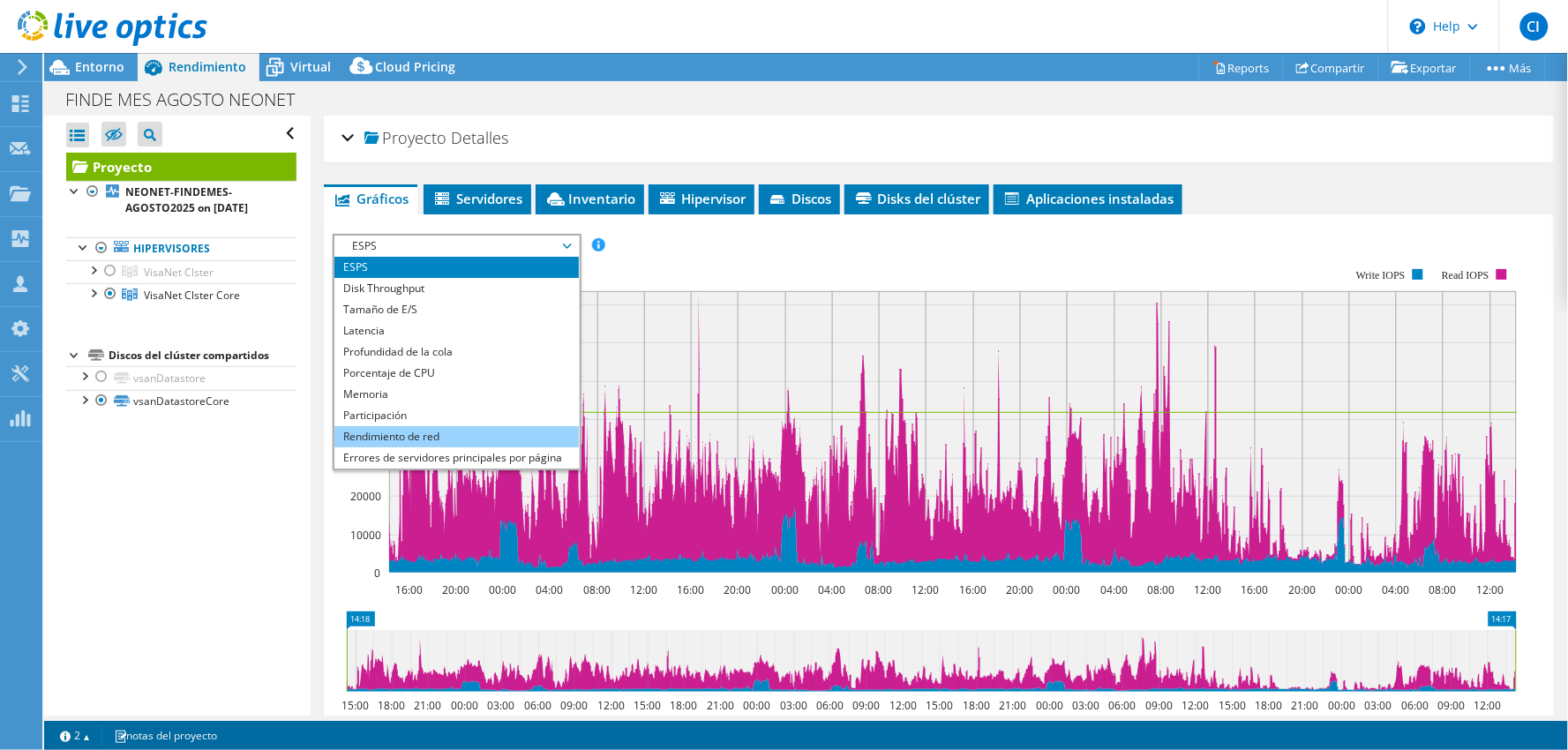
click at [446, 429] on li "Rendimiento de red" at bounding box center [456, 437] width 244 height 22
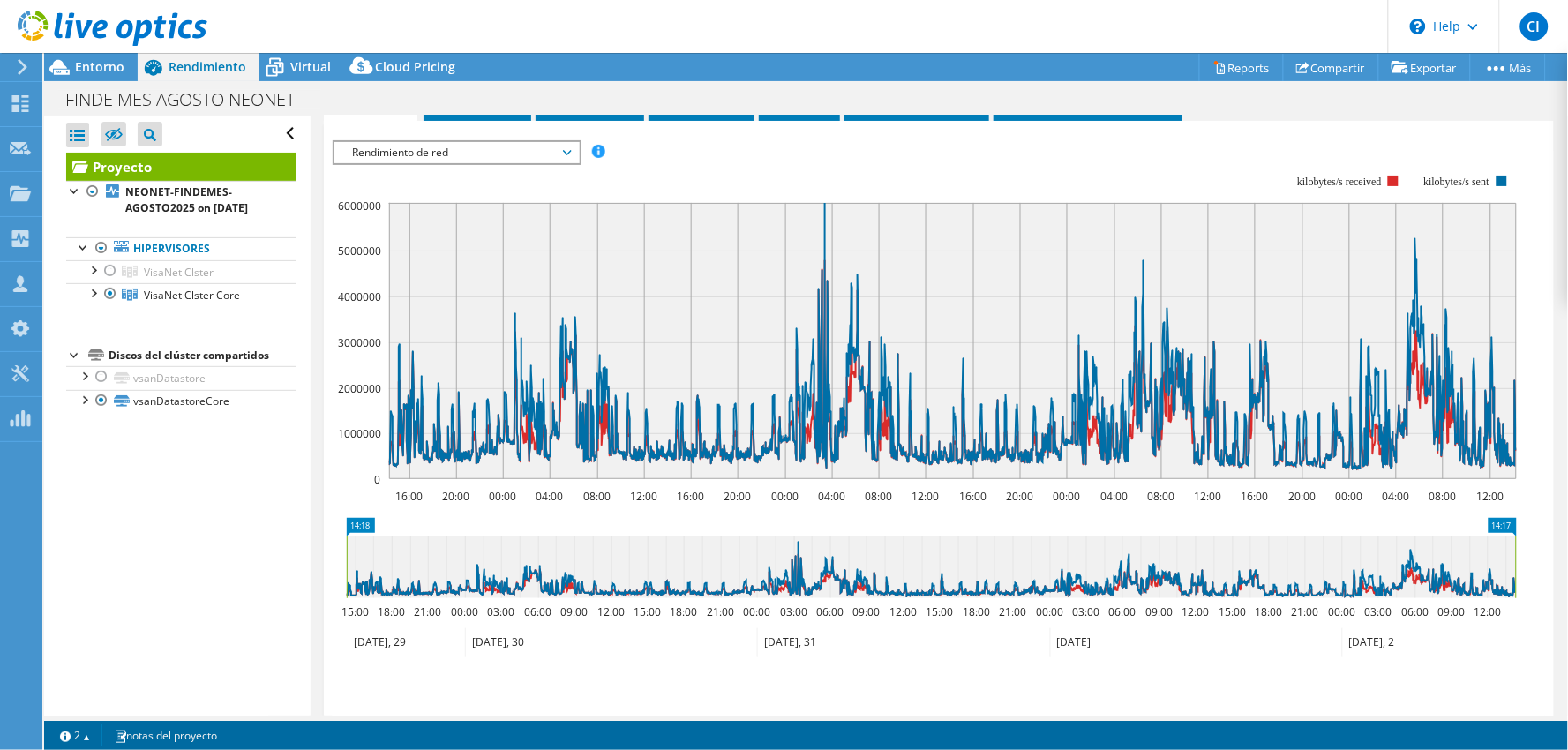
scroll to position [98, 0]
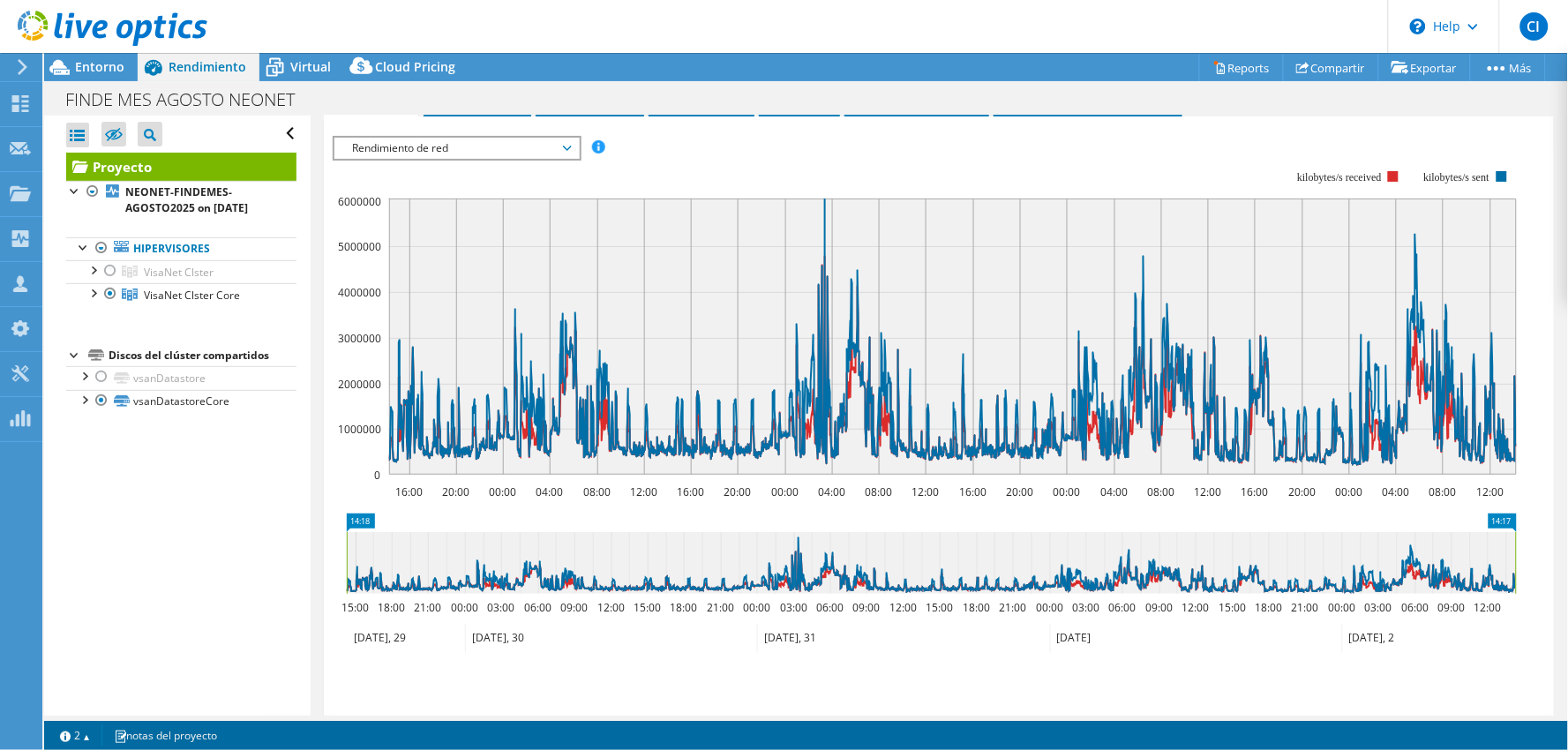
click at [515, 151] on span "Rendimiento de red" at bounding box center [457, 149] width 227 height 22
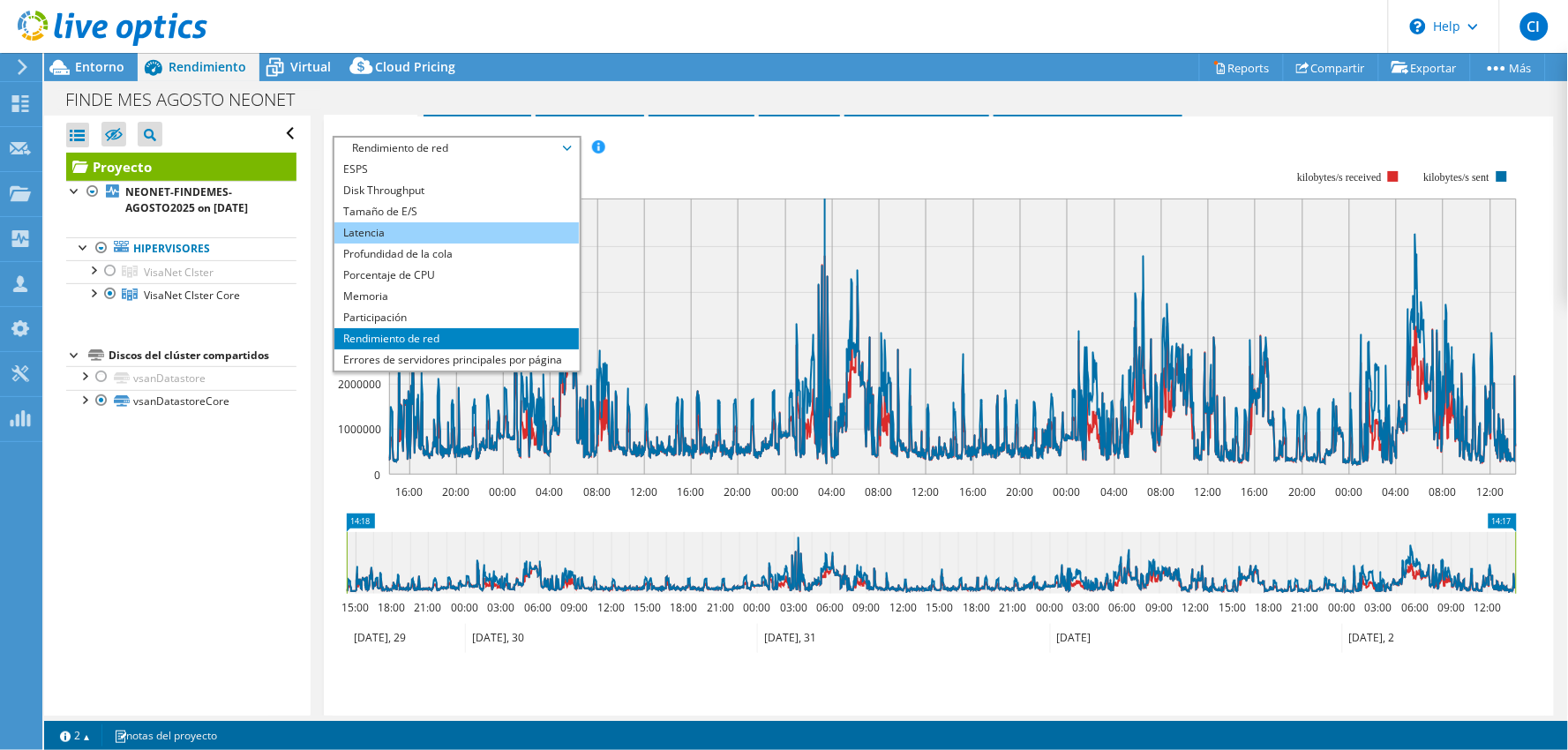
click at [401, 224] on li "Latencia" at bounding box center [456, 233] width 244 height 22
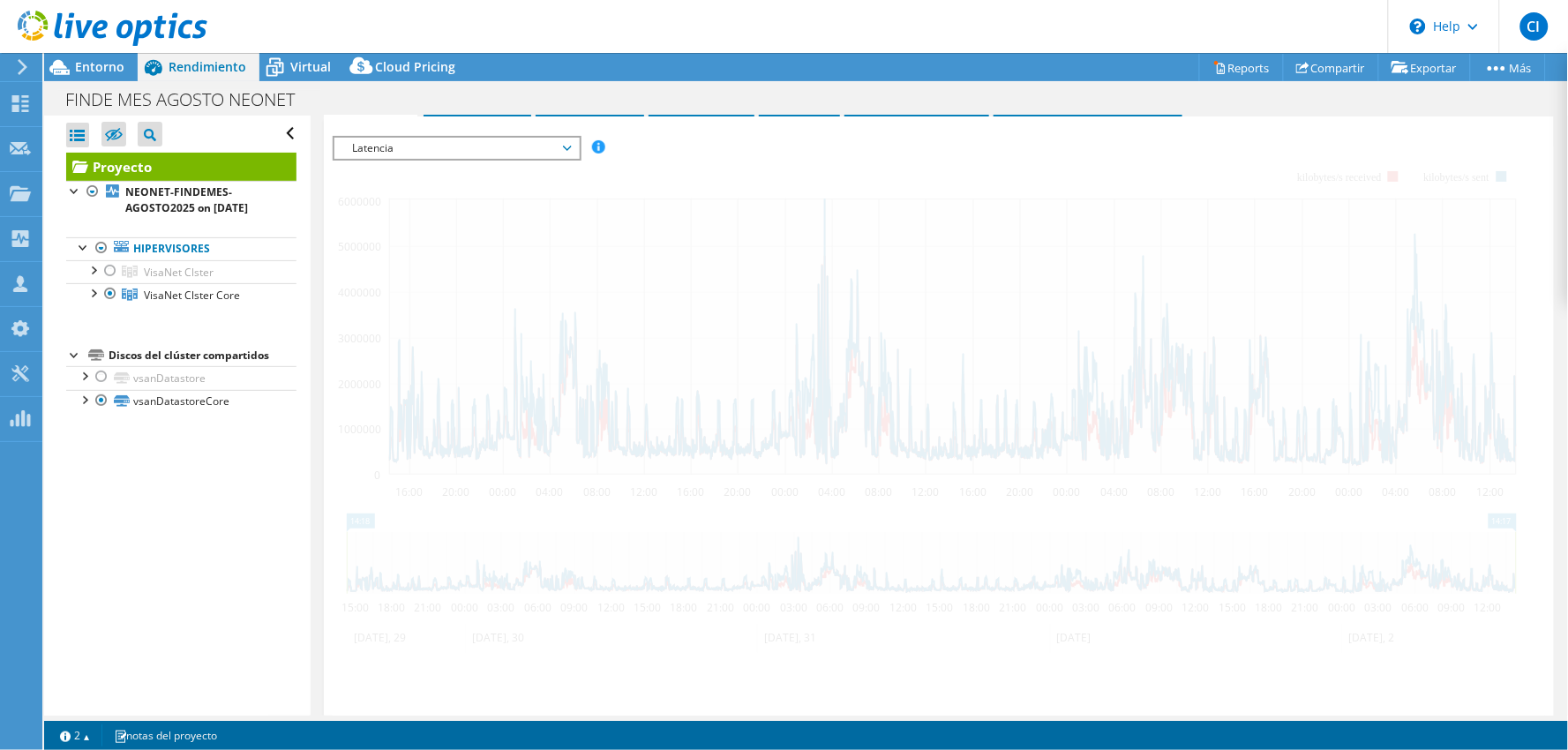
click at [218, 501] on div "Abrir todo Cerrar todo Ocultar nodos excluidos Filtro de árbol del proyecto" at bounding box center [177, 416] width 266 height 600
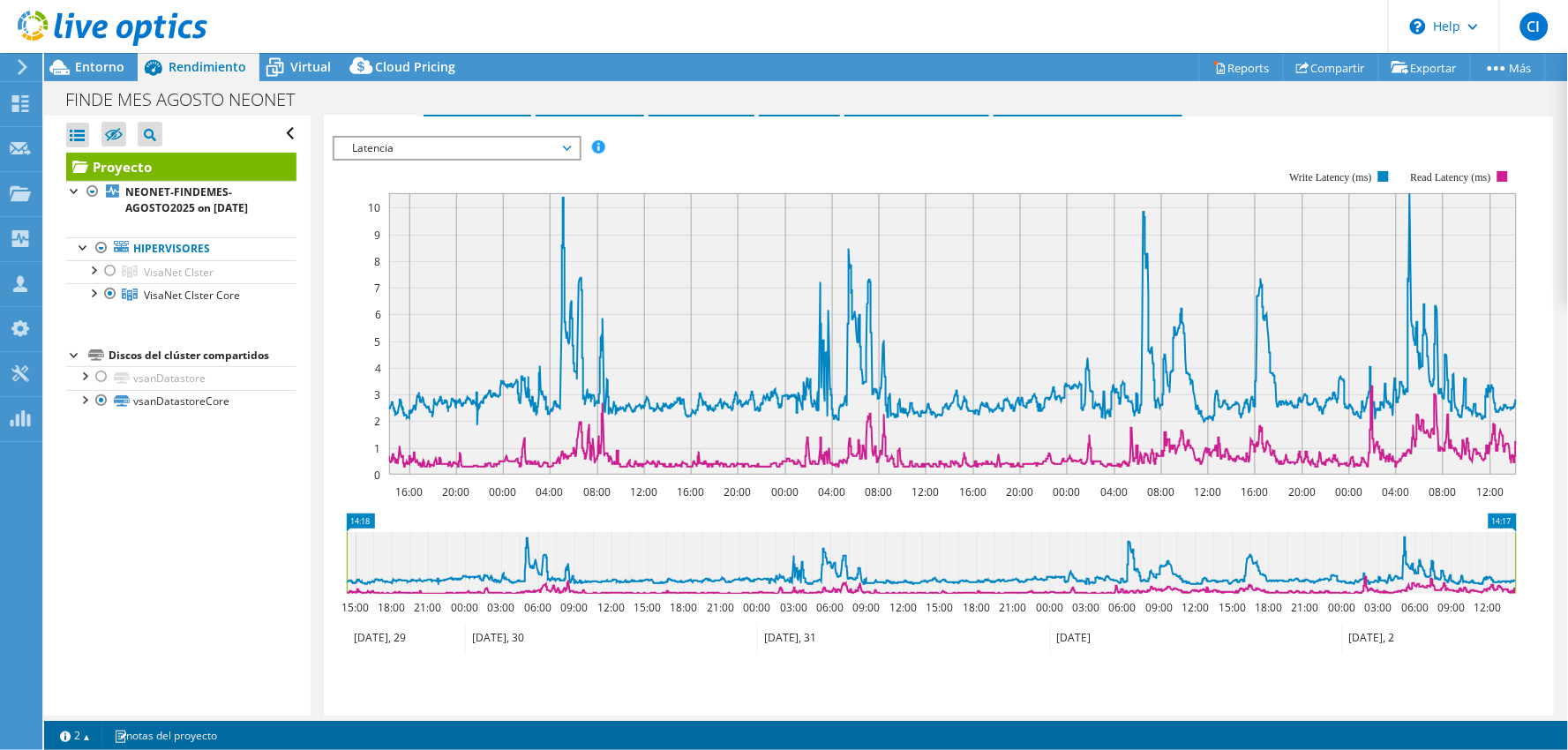
click at [544, 138] on span "Latencia" at bounding box center [457, 149] width 227 height 22
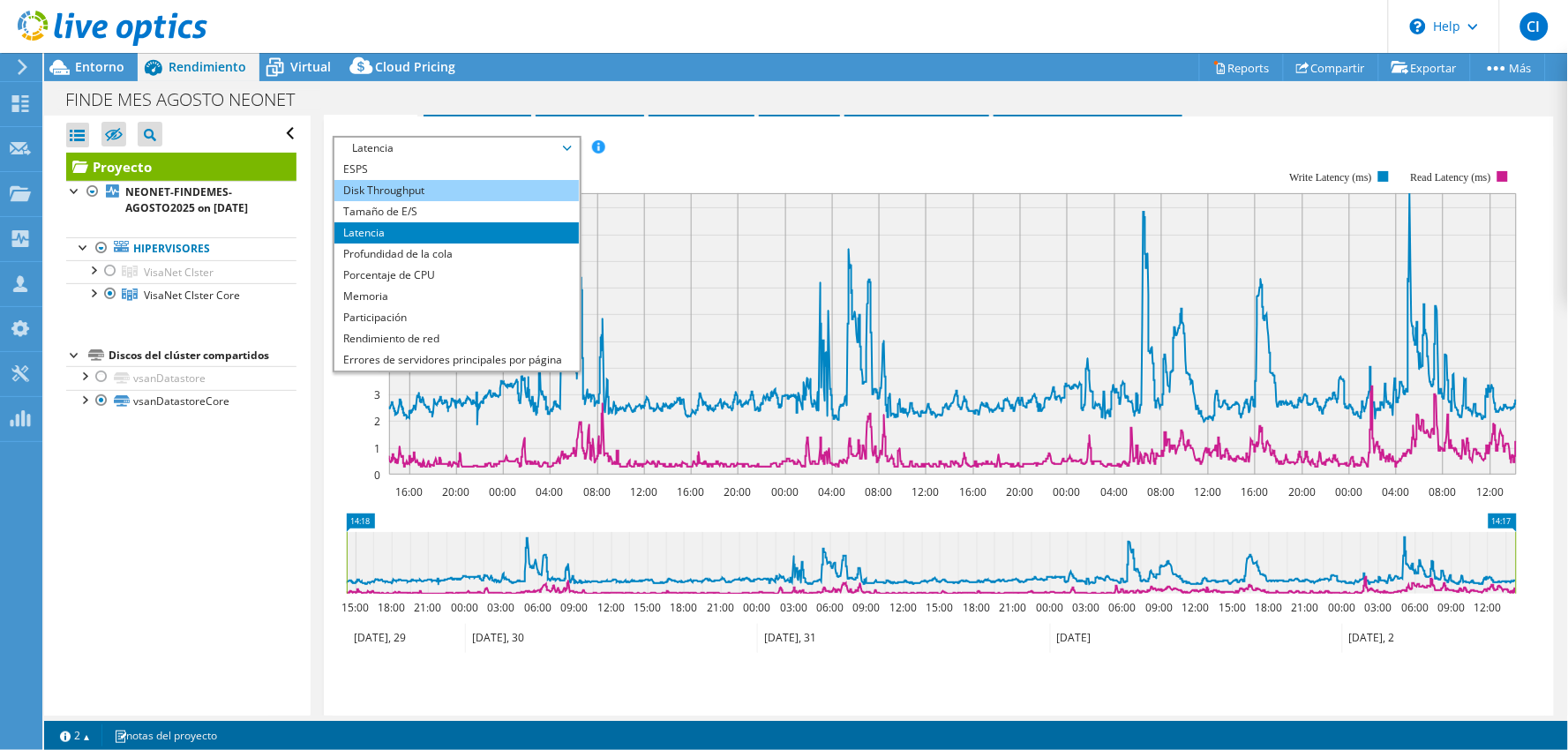
click at [468, 187] on li "Disk Throughput" at bounding box center [456, 191] width 244 height 22
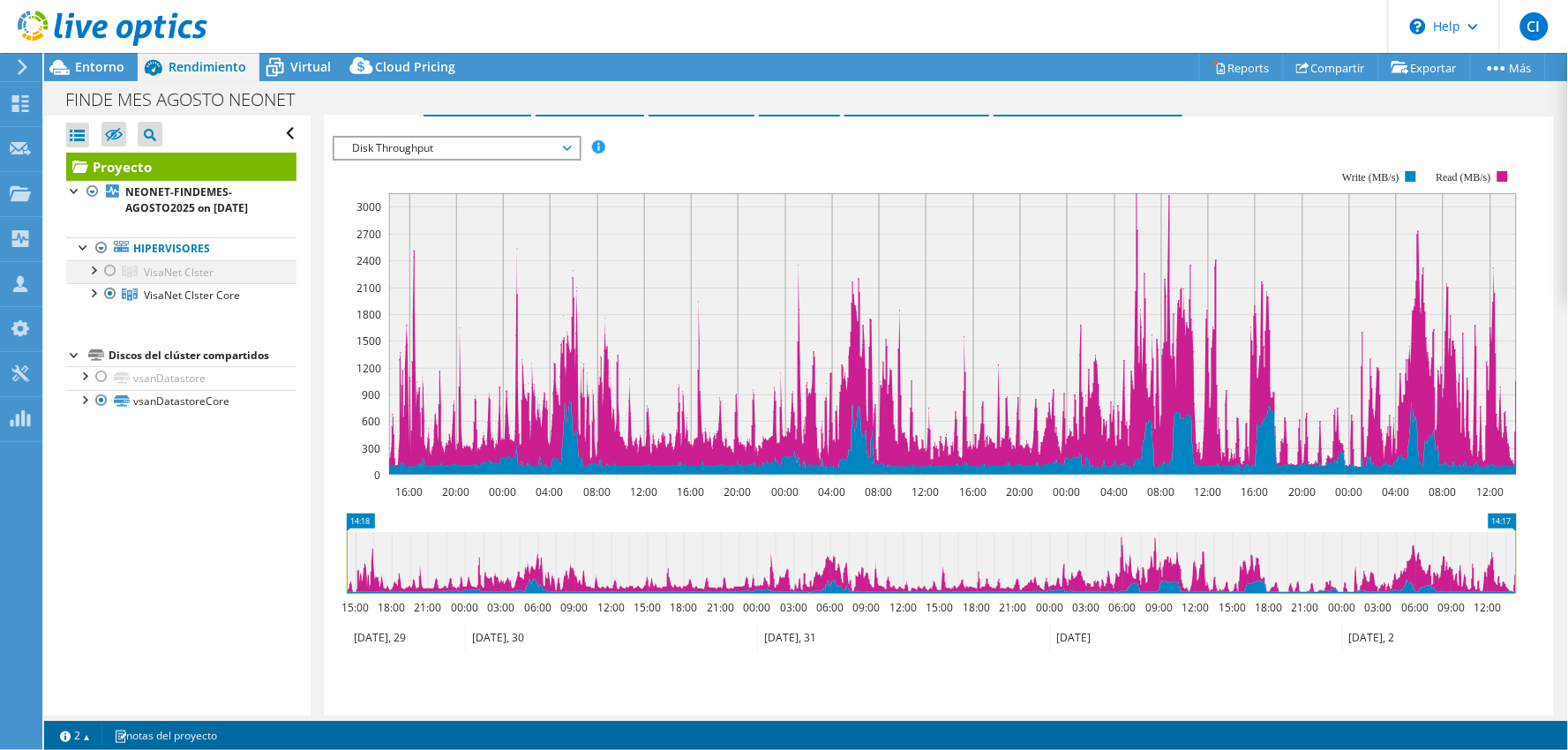
click at [108, 270] on div at bounding box center [111, 271] width 18 height 22
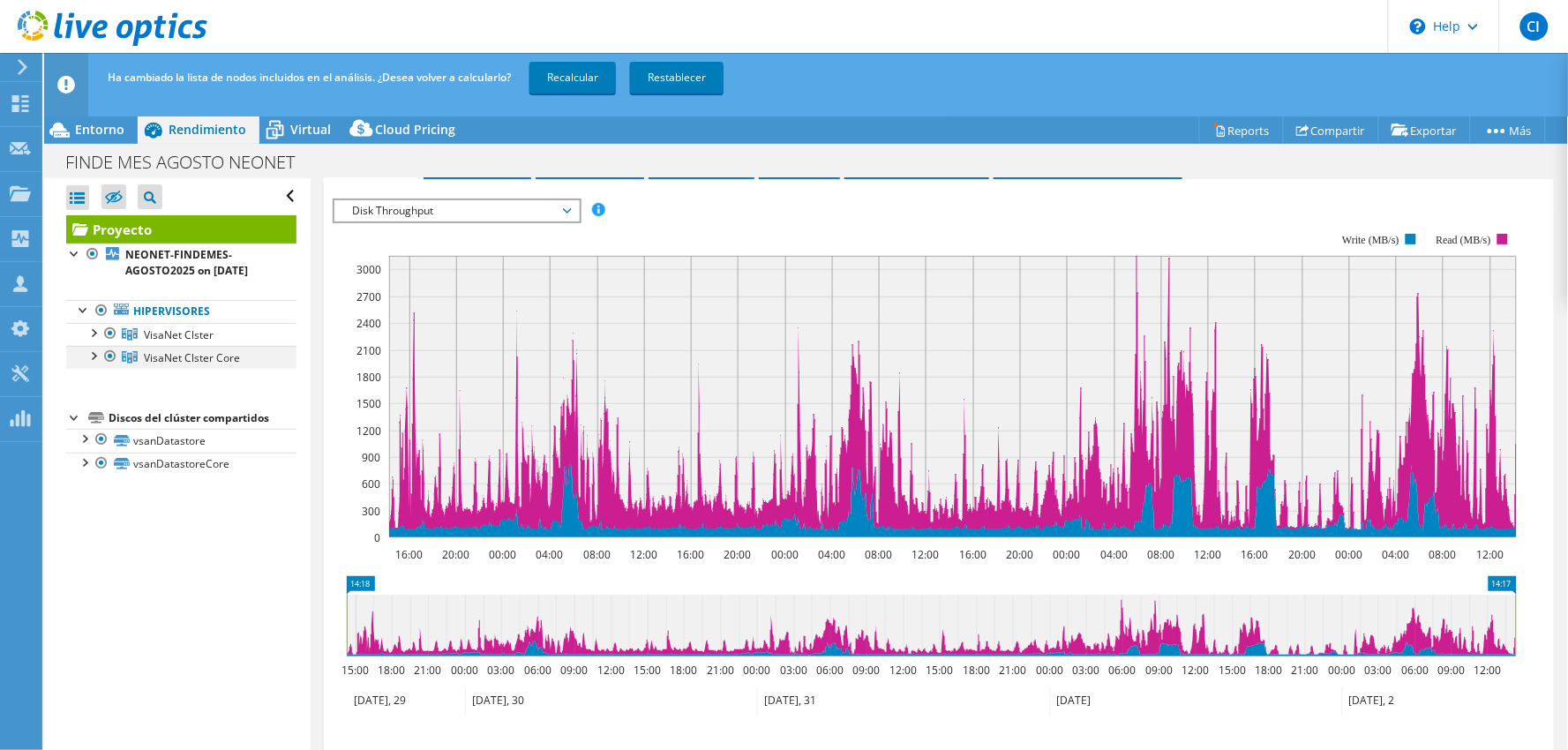
click at [110, 361] on div at bounding box center [111, 357] width 18 height 22
click at [570, 89] on link "Recalcular" at bounding box center [573, 78] width 87 height 32
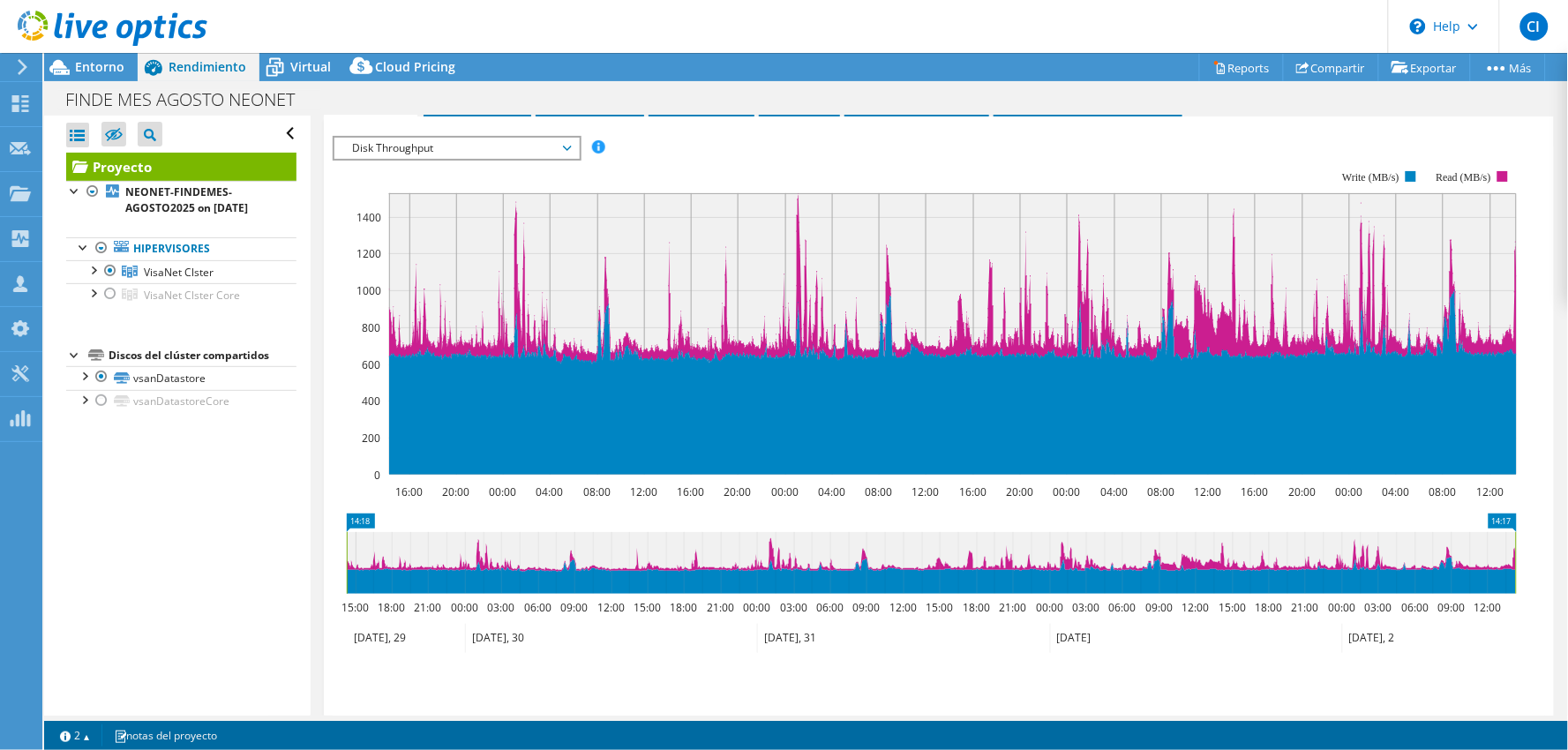
click at [451, 150] on span "Disk Throughput" at bounding box center [457, 149] width 227 height 22
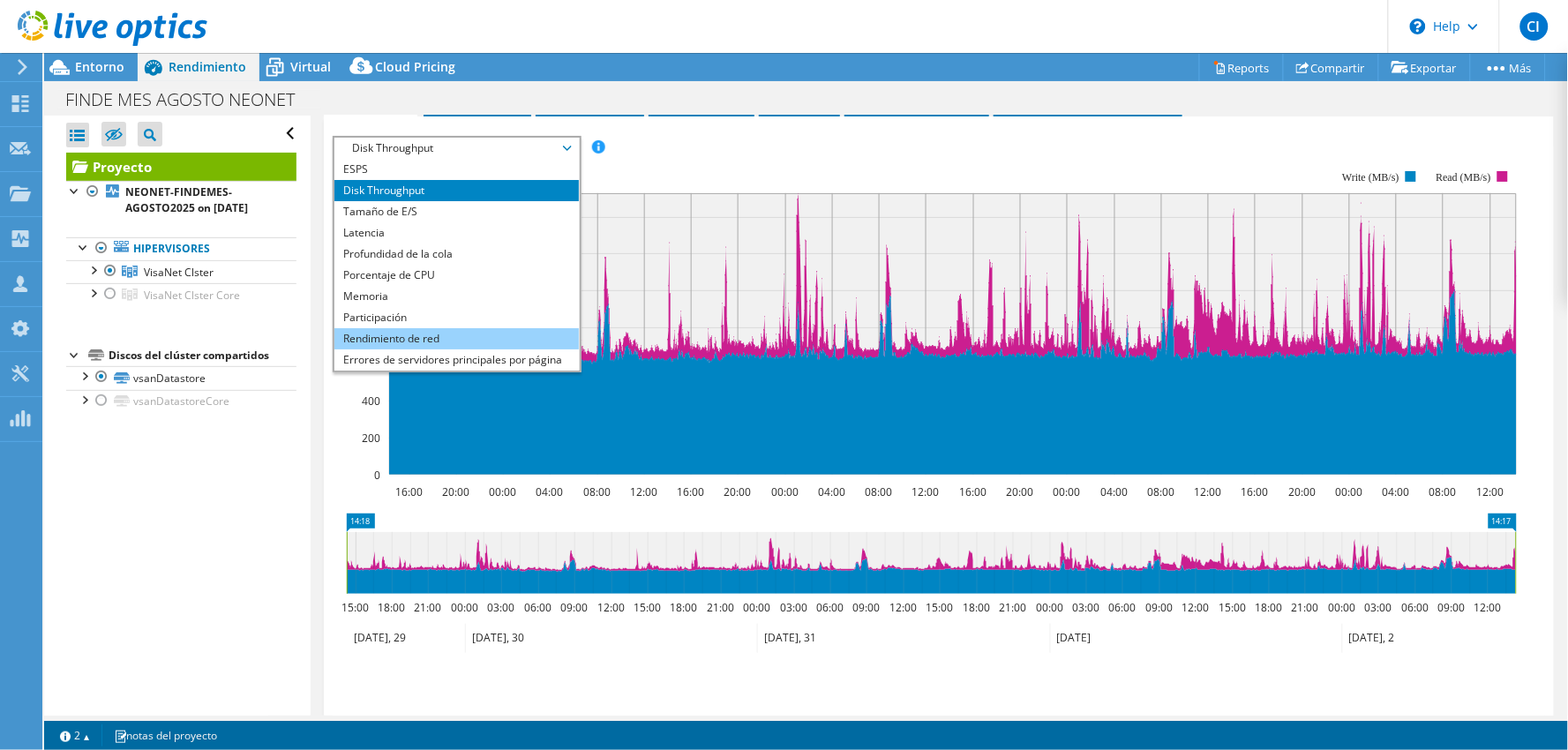
click at [422, 331] on li "Rendimiento de red" at bounding box center [456, 339] width 244 height 22
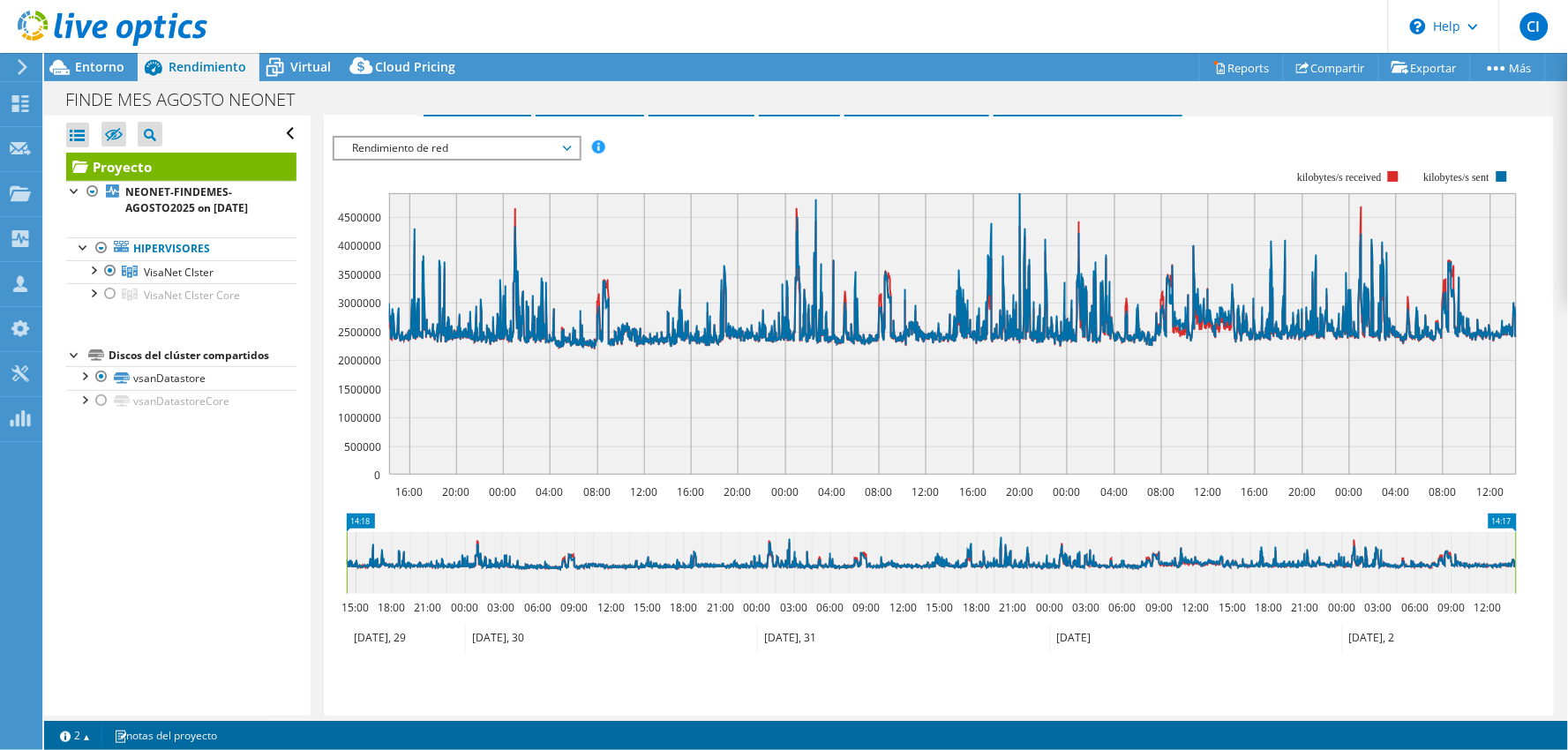
click at [404, 154] on span "Rendimiento de red" at bounding box center [457, 149] width 227 height 22
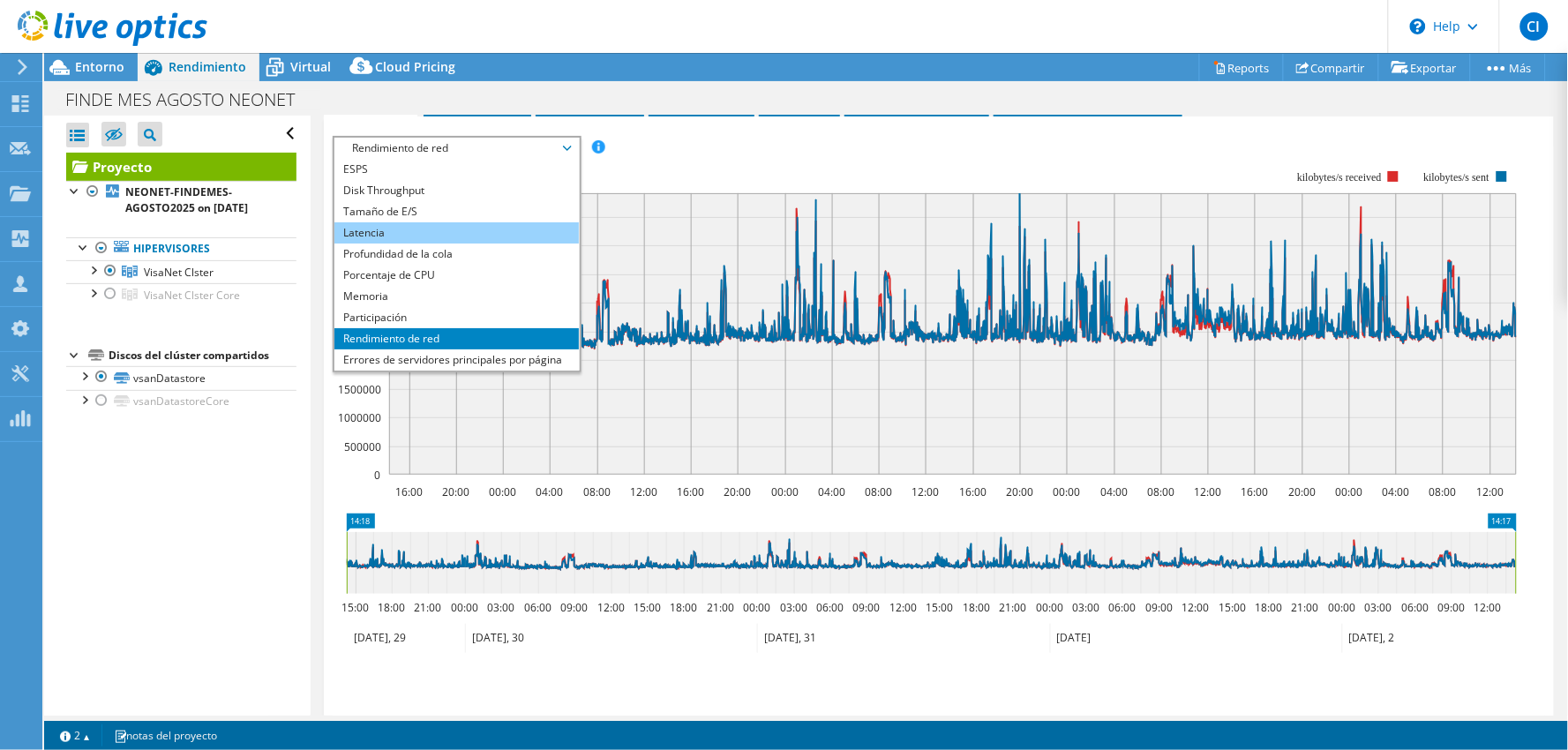
click at [409, 223] on li "Latencia" at bounding box center [456, 233] width 244 height 22
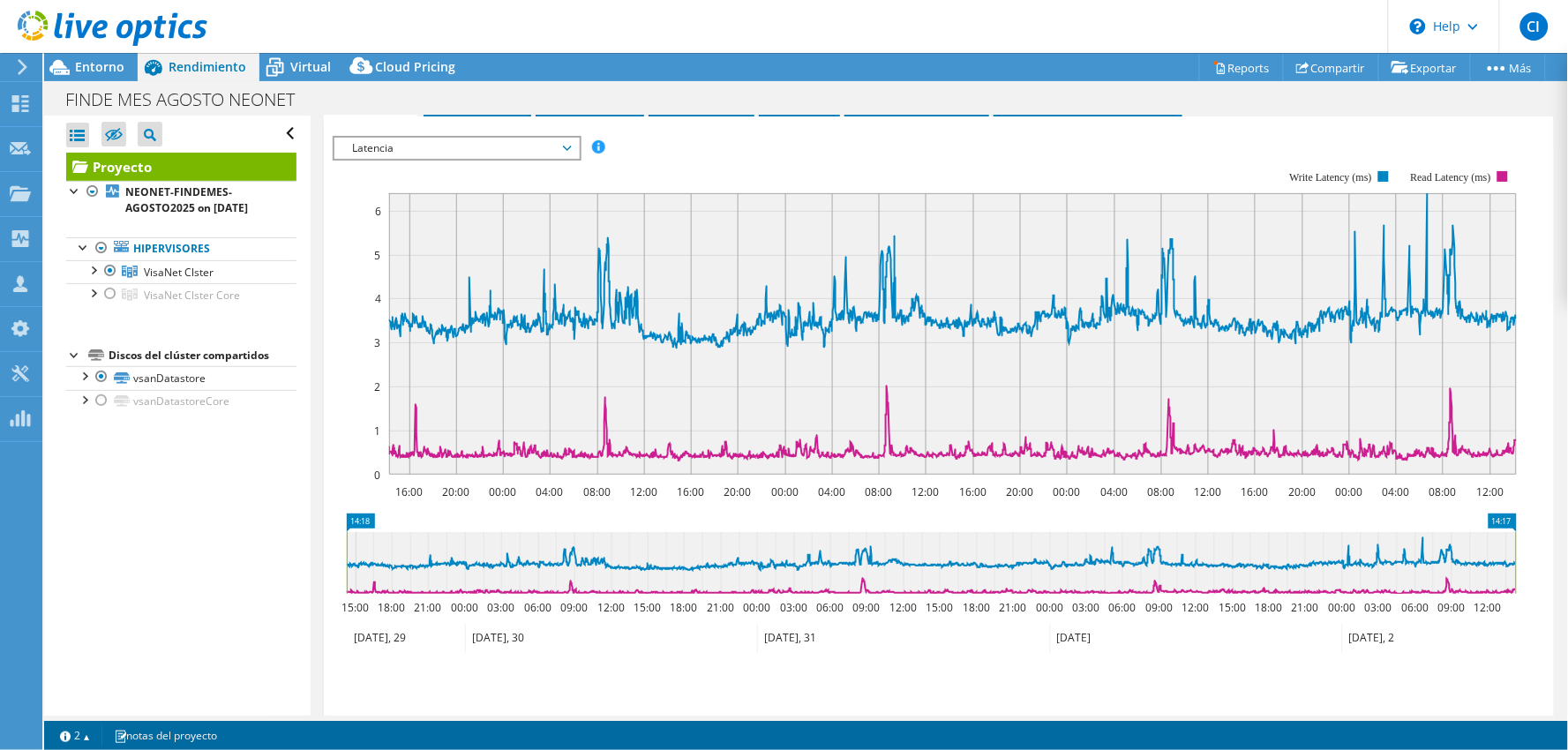
click at [380, 138] on span "Latencia" at bounding box center [457, 149] width 227 height 22
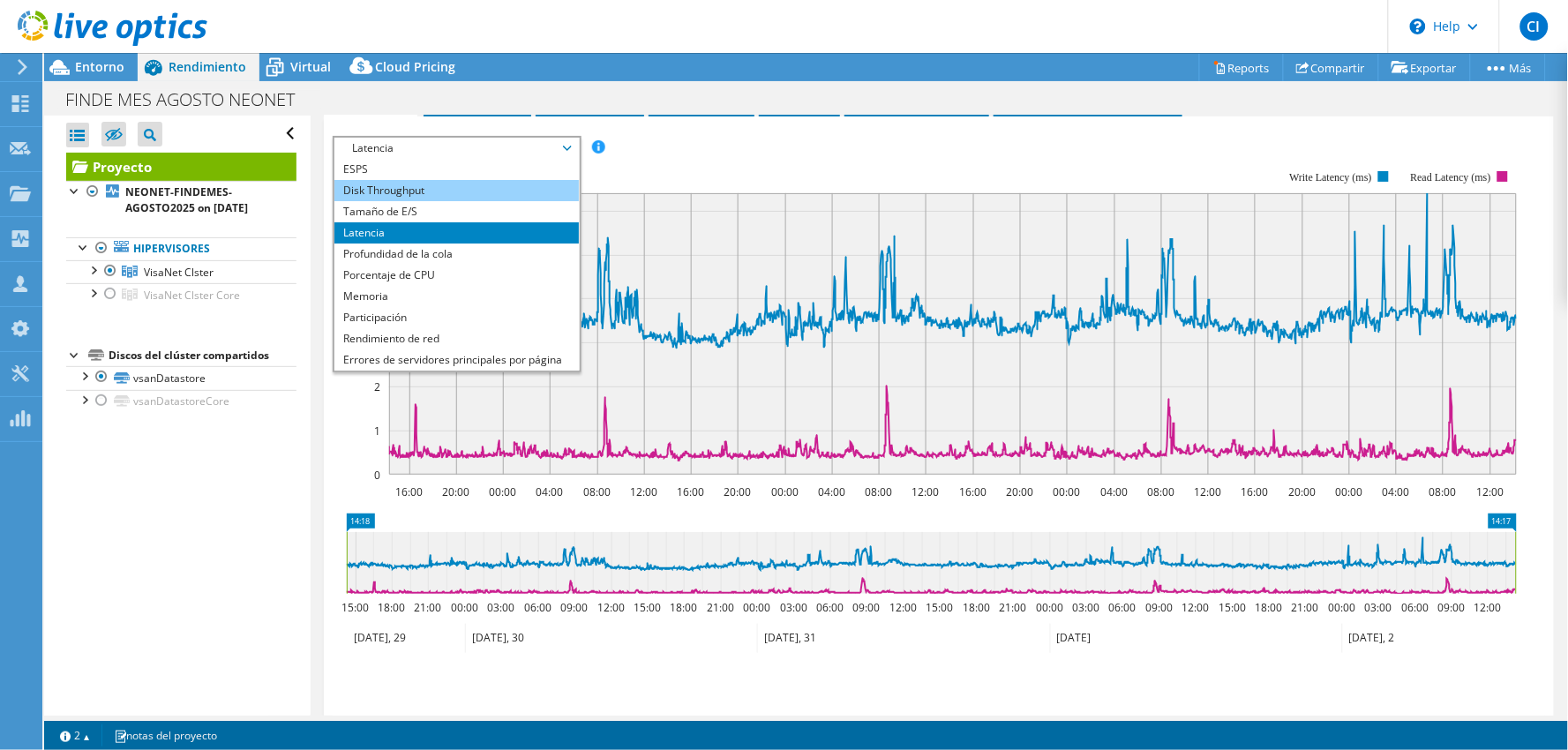
click at [454, 188] on li "Disk Throughput" at bounding box center [456, 191] width 244 height 22
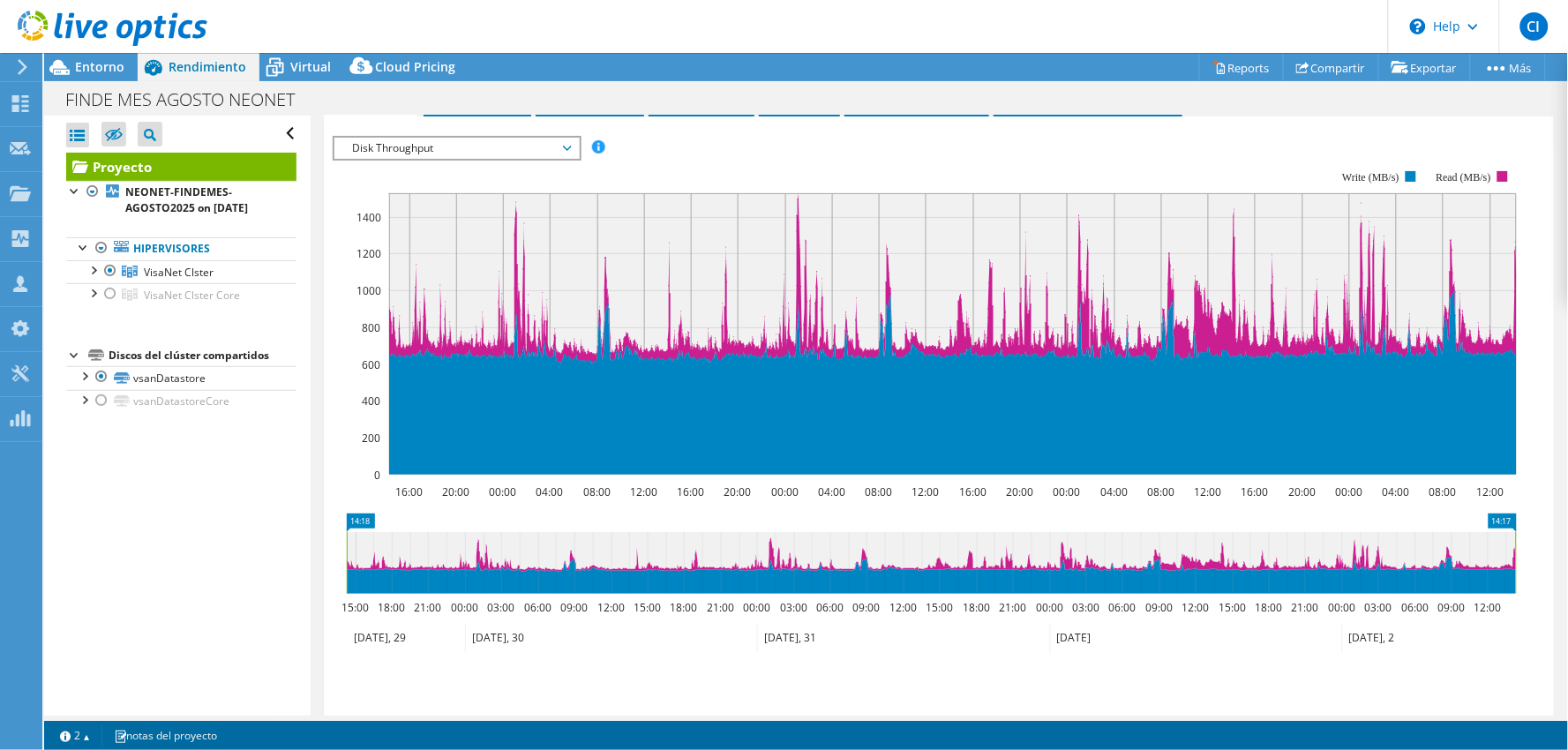
click at [168, 548] on div "Abrir todo Cerrar todo Ocultar nodos excluidos Filtro de árbol del proyecto" at bounding box center [177, 416] width 266 height 600
